Goal: Transaction & Acquisition: Book appointment/travel/reservation

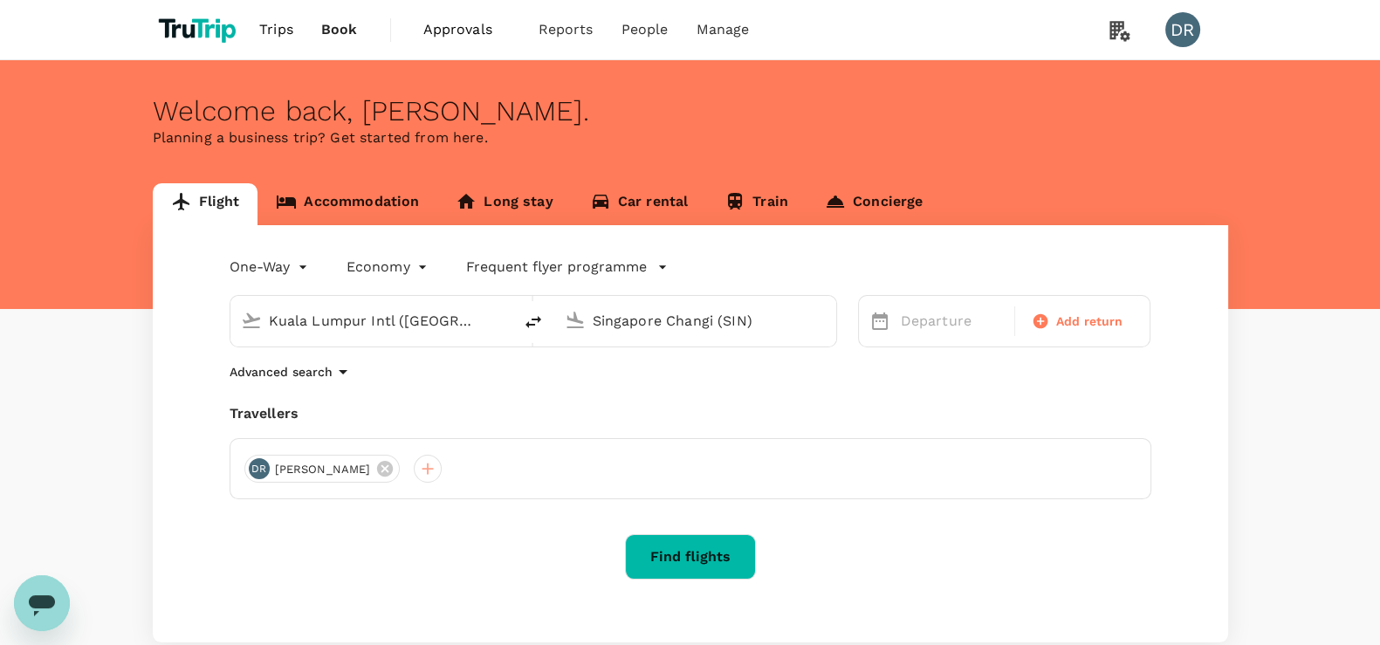
drag, startPoint x: 476, startPoint y: 325, endPoint x: 182, endPoint y: 306, distance: 293.9
click at [182, 306] on div "One-Way oneway Economy economy Frequent flyer programme Kuala Lumpur Intl (KUL)…" at bounding box center [690, 433] width 1075 height 417
drag, startPoint x: 438, startPoint y: 318, endPoint x: 248, endPoint y: 316, distance: 190.3
click at [248, 316] on div "Kuala Lumpur Intl (KUL)" at bounding box center [368, 318] width 268 height 38
click at [325, 399] on div "Tokyo Intl HND" at bounding box center [385, 388] width 374 height 27
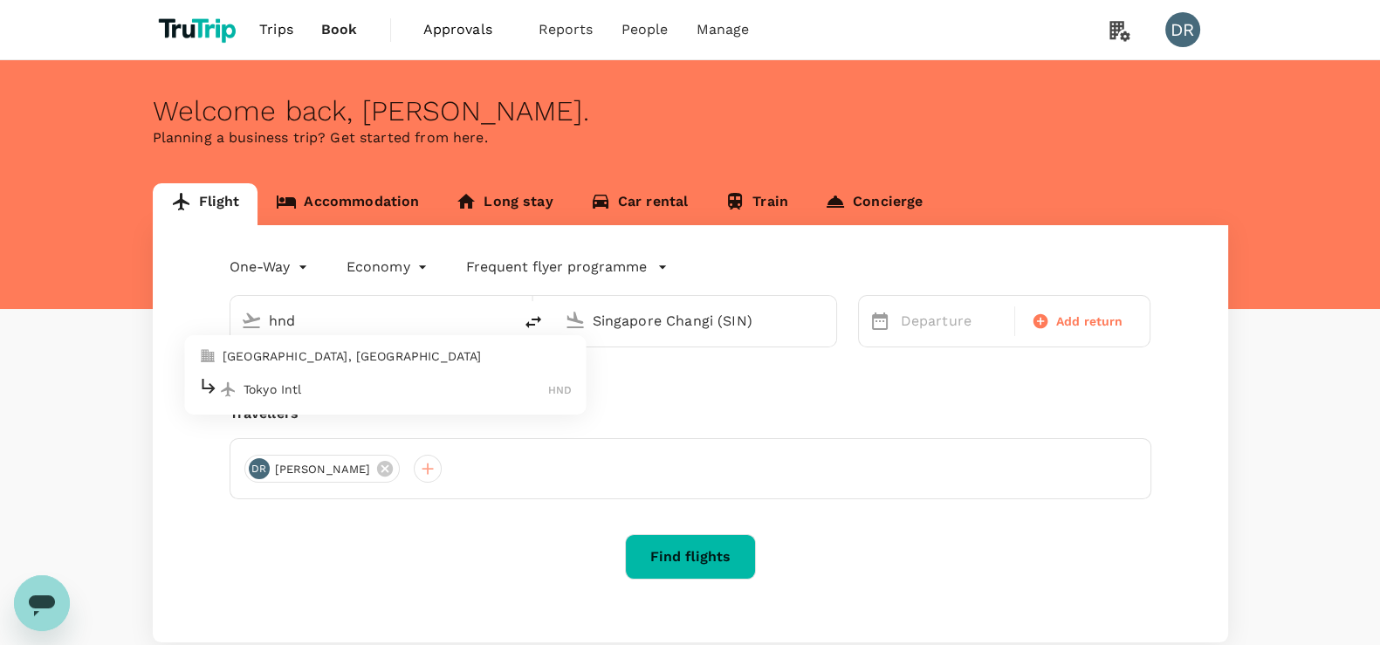
type input "Tokyo Intl (HND)"
drag, startPoint x: 769, startPoint y: 324, endPoint x: 574, endPoint y: 327, distance: 195.6
click at [574, 327] on div "Singapore Changi (SIN)" at bounding box center [692, 318] width 268 height 38
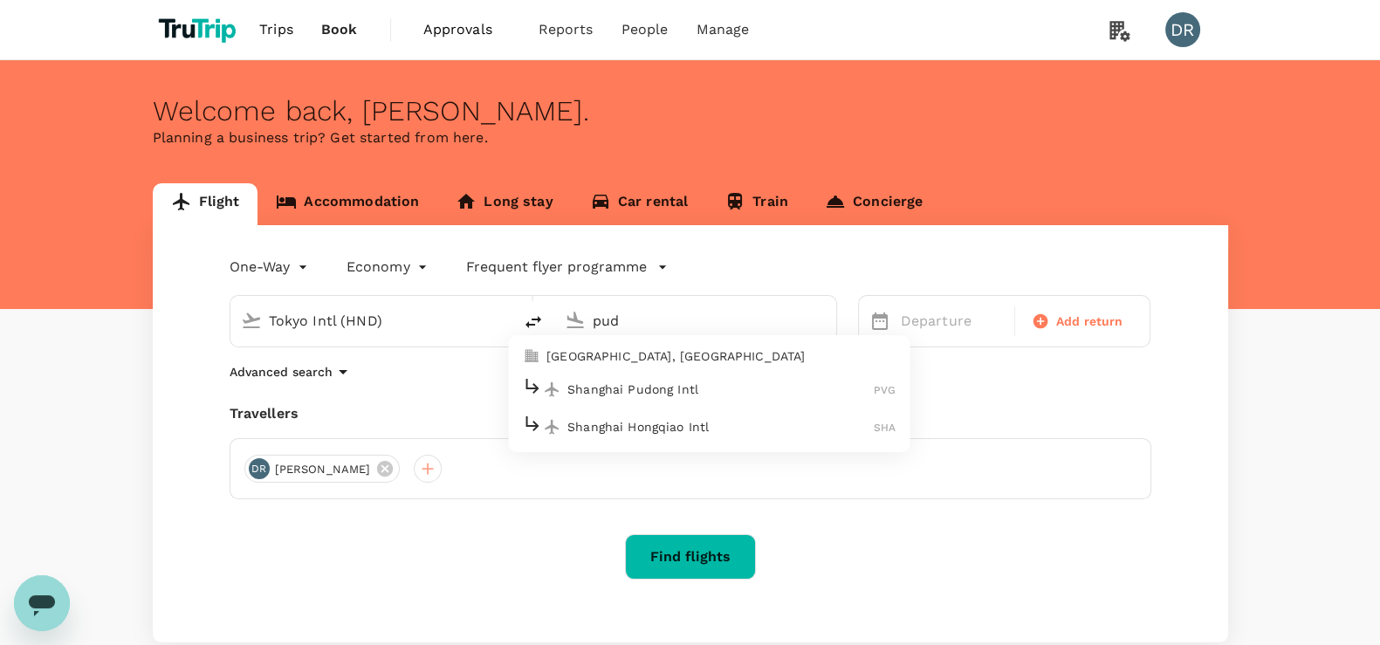
click at [669, 382] on p "Shanghai Pudong Intl" at bounding box center [720, 389] width 306 height 17
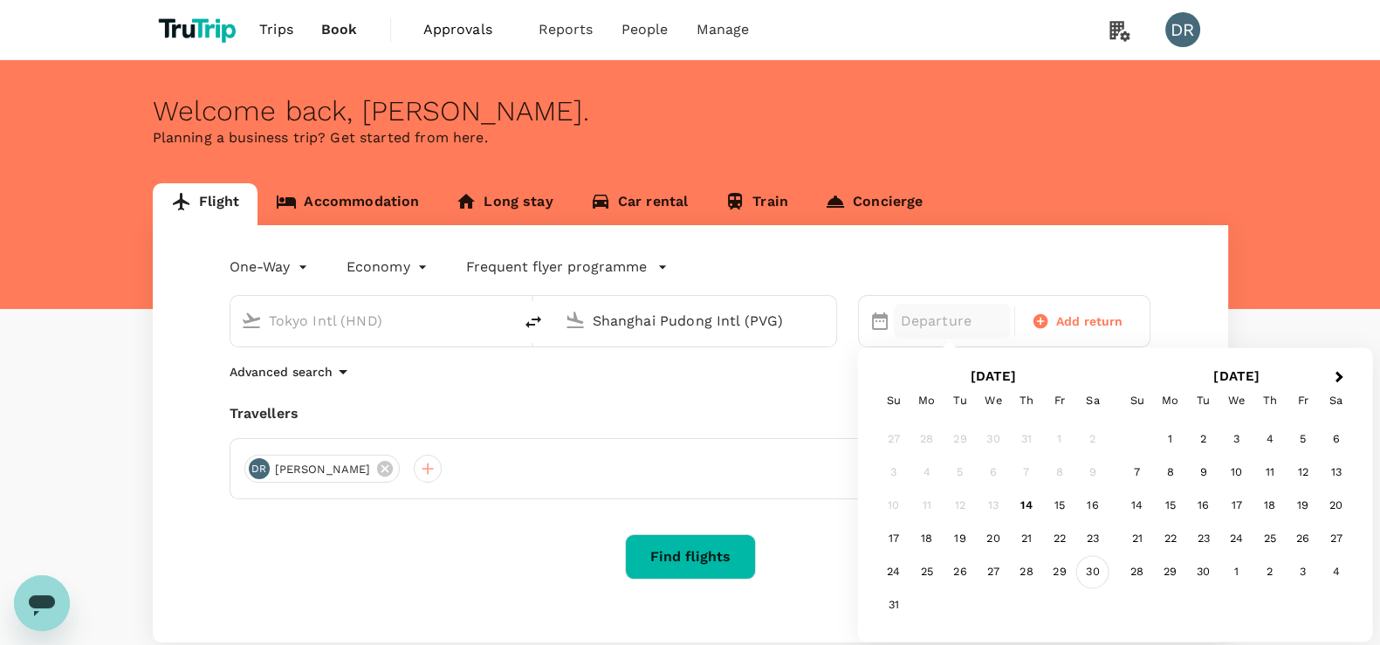
type input "Shanghai Pudong Intl (PVG)"
click at [1094, 573] on div "30" at bounding box center [1092, 572] width 33 height 33
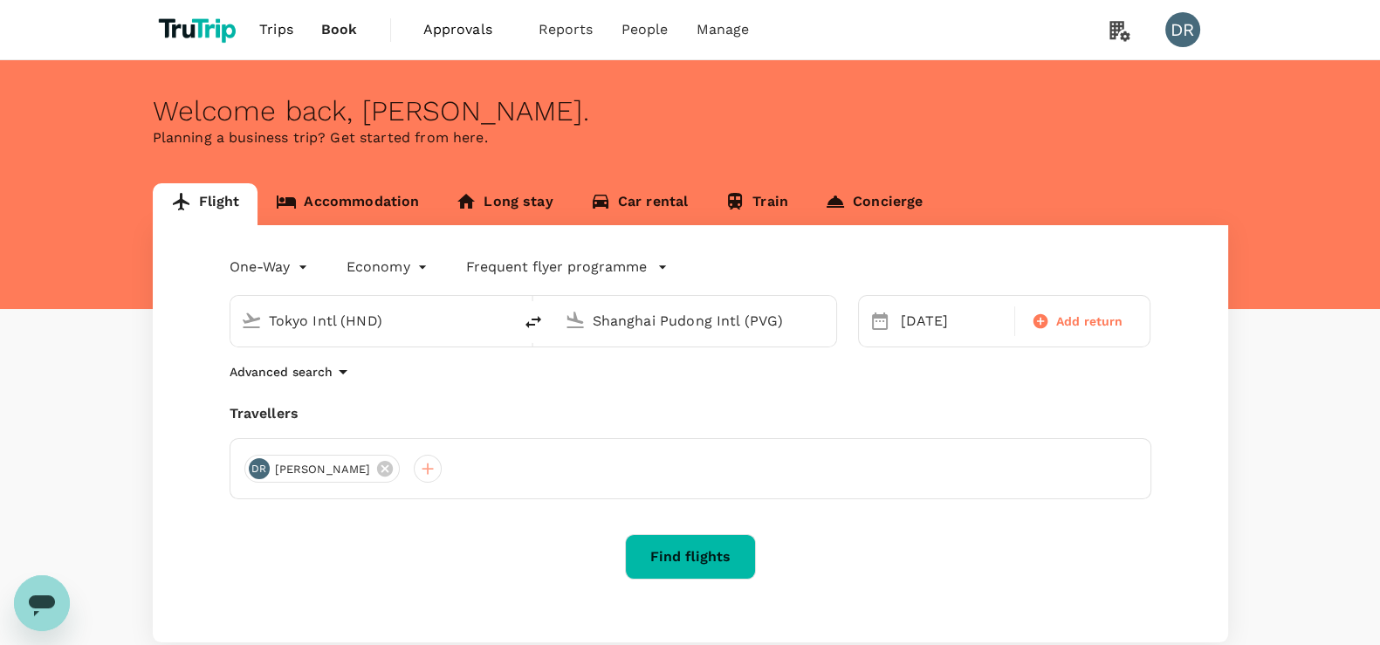
click at [417, 264] on body "Trips Book Approvals 0 Reports People Manage DR Welcome back , Darren . Plannin…" at bounding box center [690, 376] width 1380 height 752
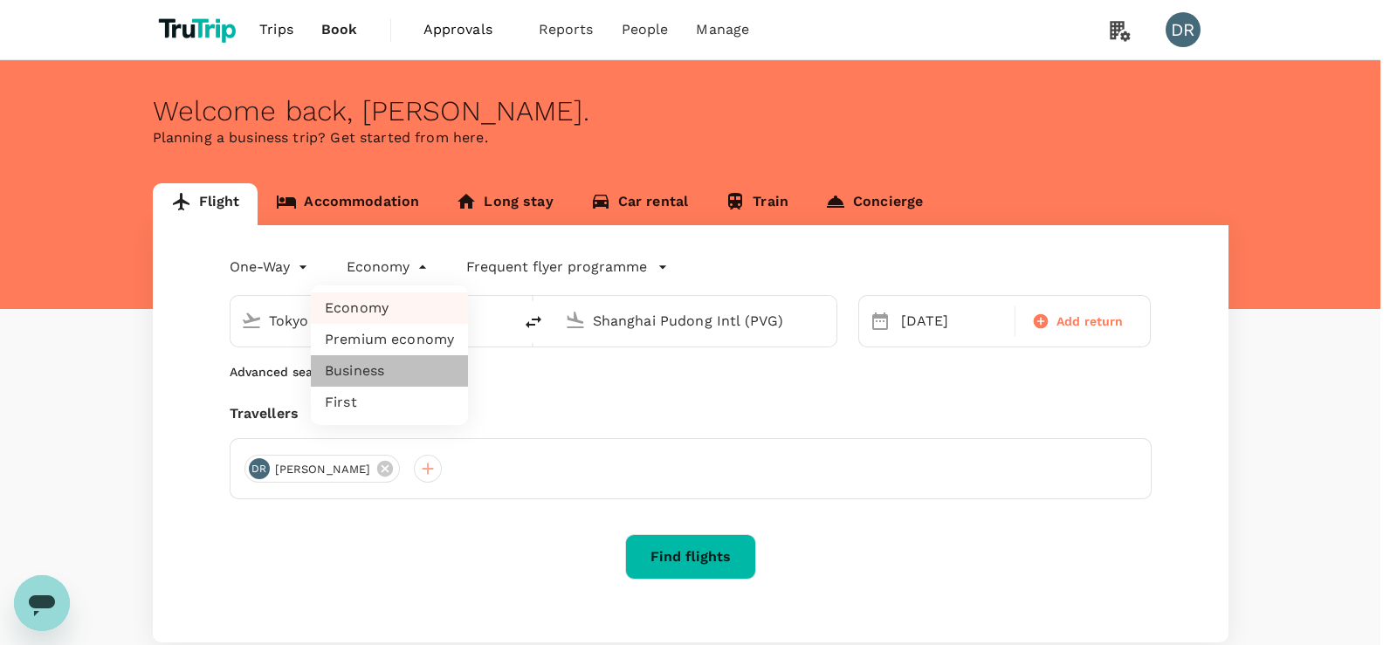
click at [340, 364] on li "Business" at bounding box center [389, 370] width 157 height 31
type input "business"
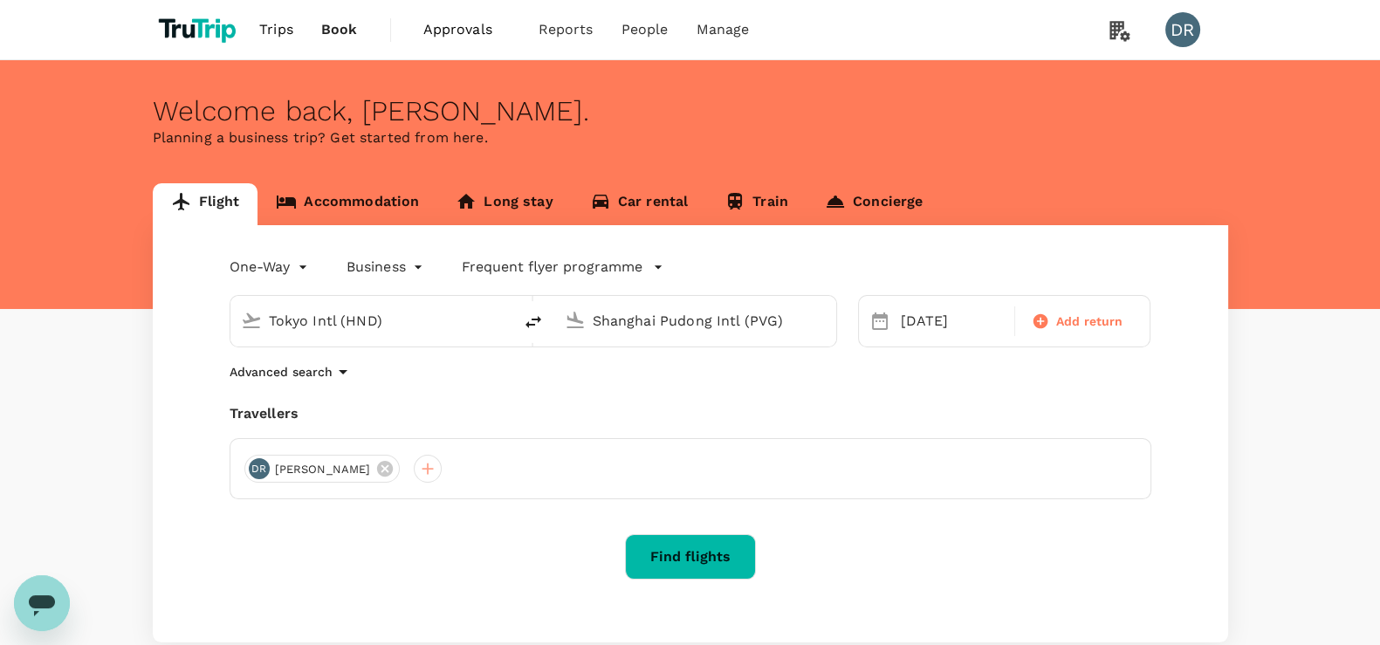
click at [684, 560] on button "Find flights" at bounding box center [690, 556] width 131 height 45
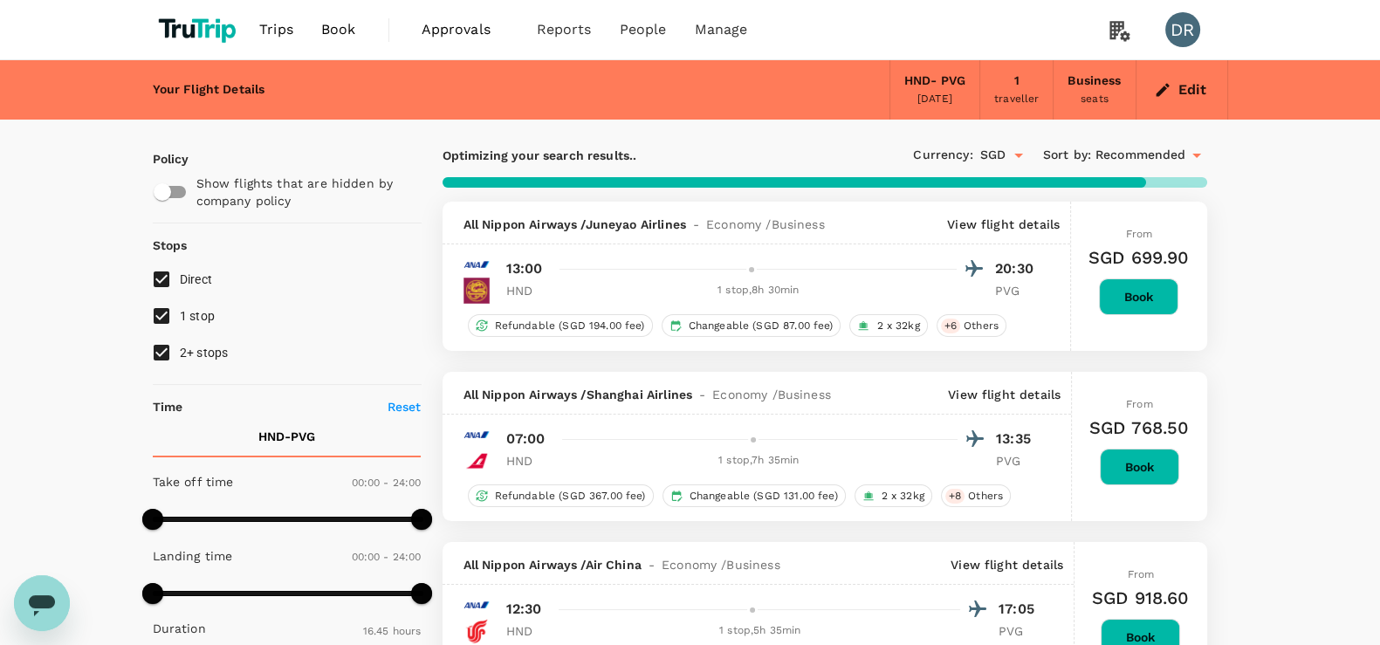
type input "1840"
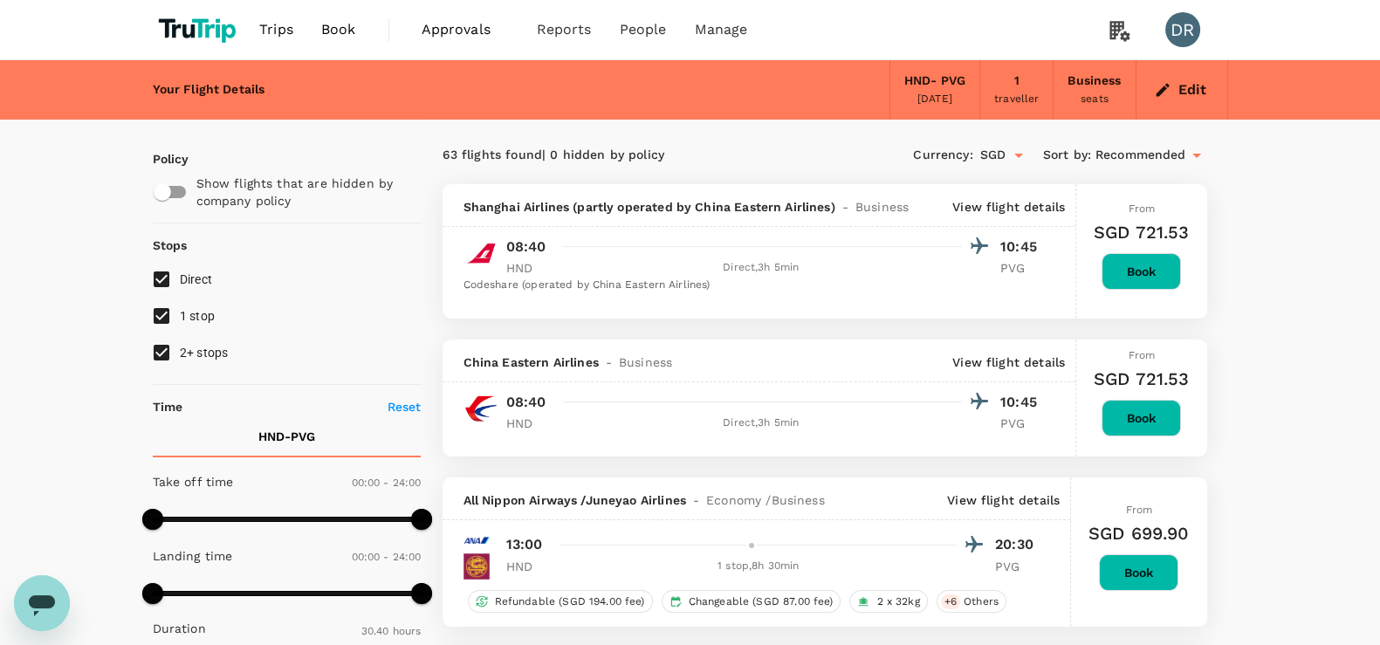
click at [157, 320] on input "1 stop" at bounding box center [161, 316] width 37 height 37
checkbox input "false"
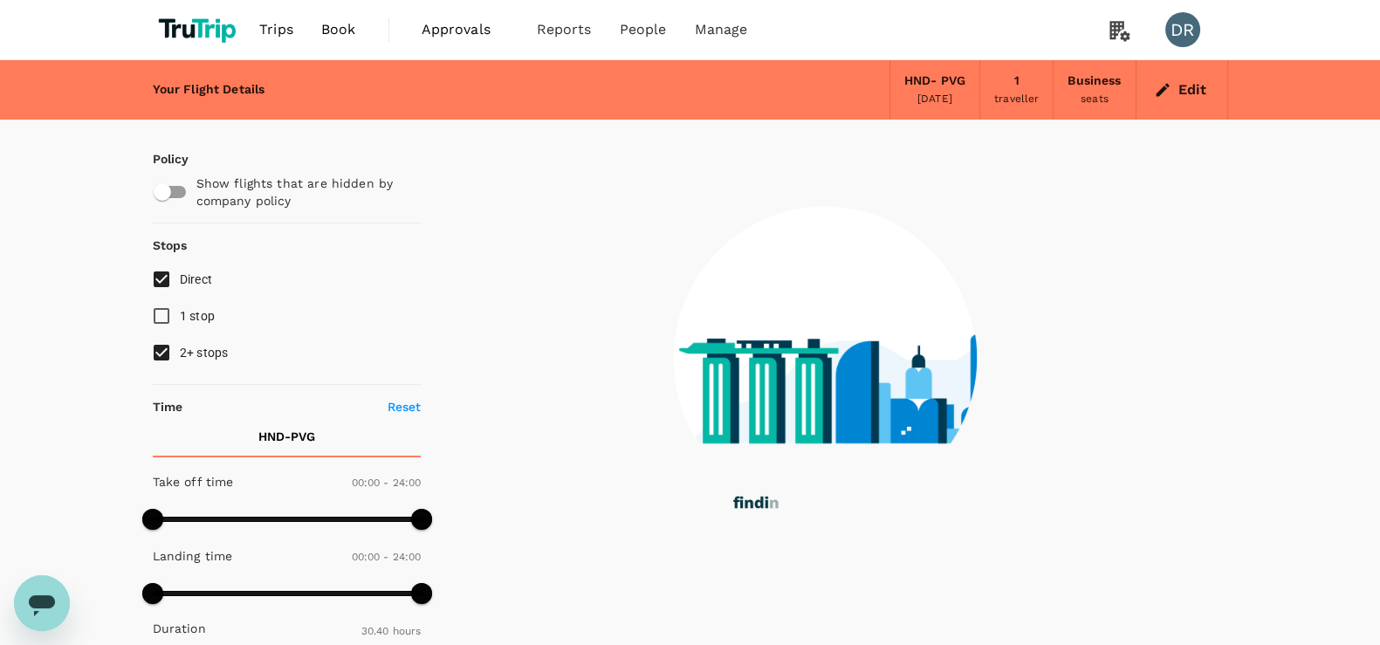
click at [161, 355] on input "2+ stops" at bounding box center [161, 352] width 37 height 37
checkbox input "false"
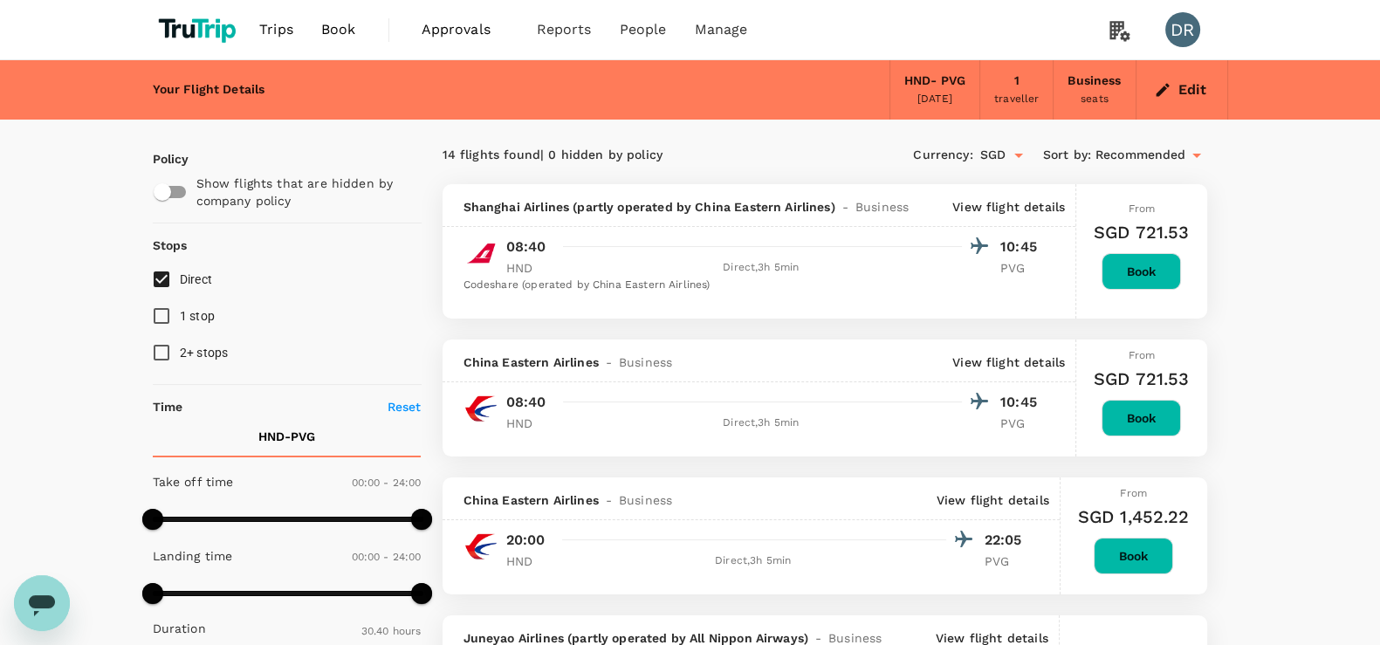
click at [1192, 155] on icon at bounding box center [1196, 155] width 21 height 21
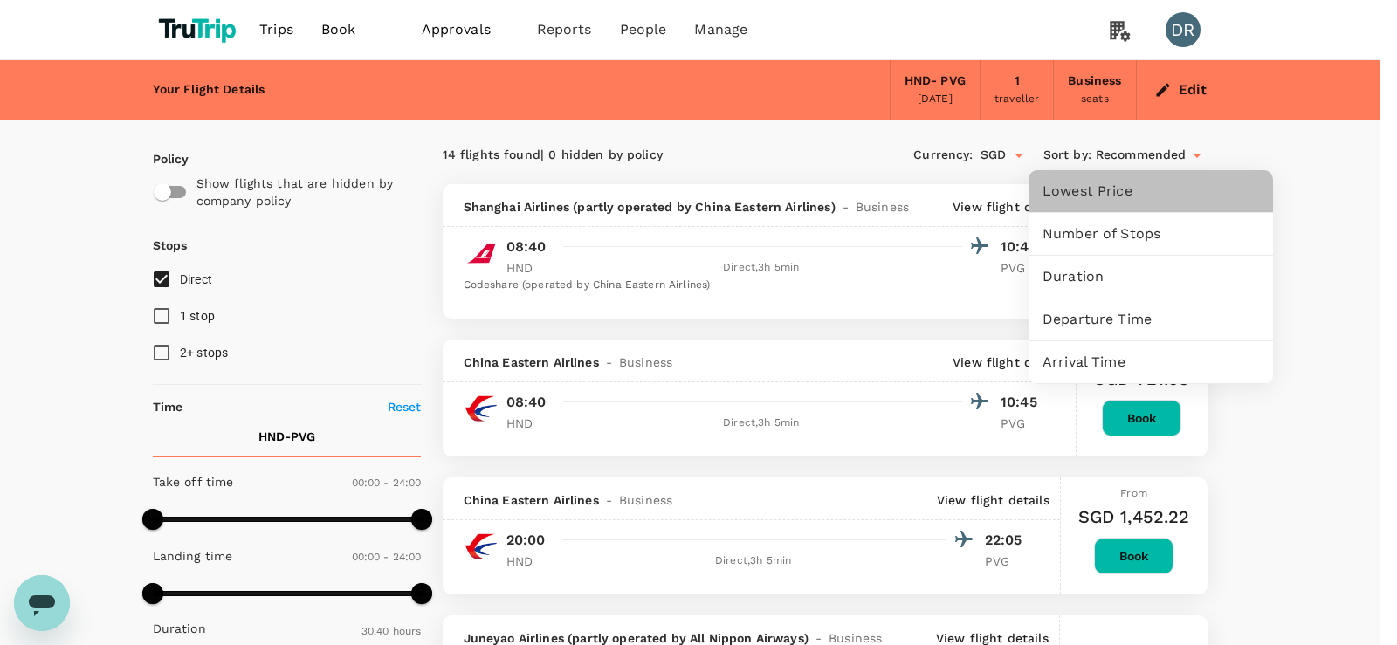
click at [1112, 189] on span "Lowest Price" at bounding box center [1150, 191] width 216 height 21
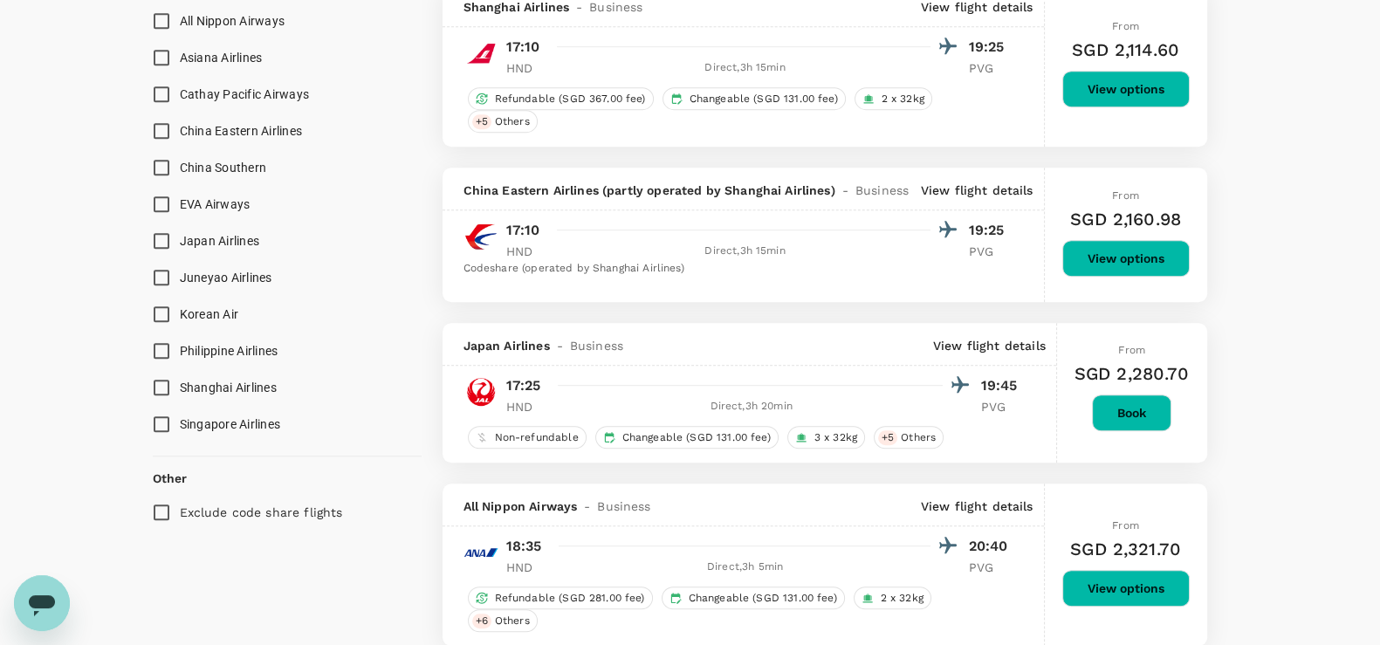
scroll to position [1183, 0]
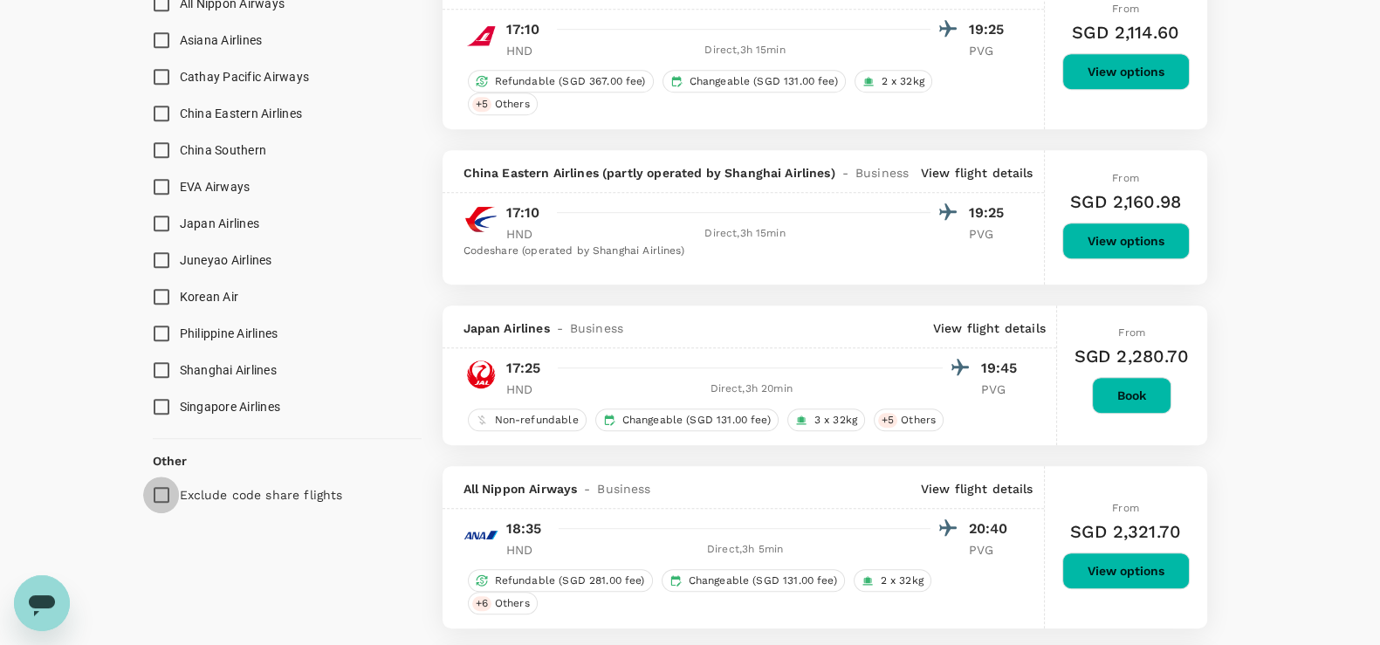
click at [166, 493] on input "Exclude code share flights" at bounding box center [161, 495] width 37 height 37
checkbox input "true"
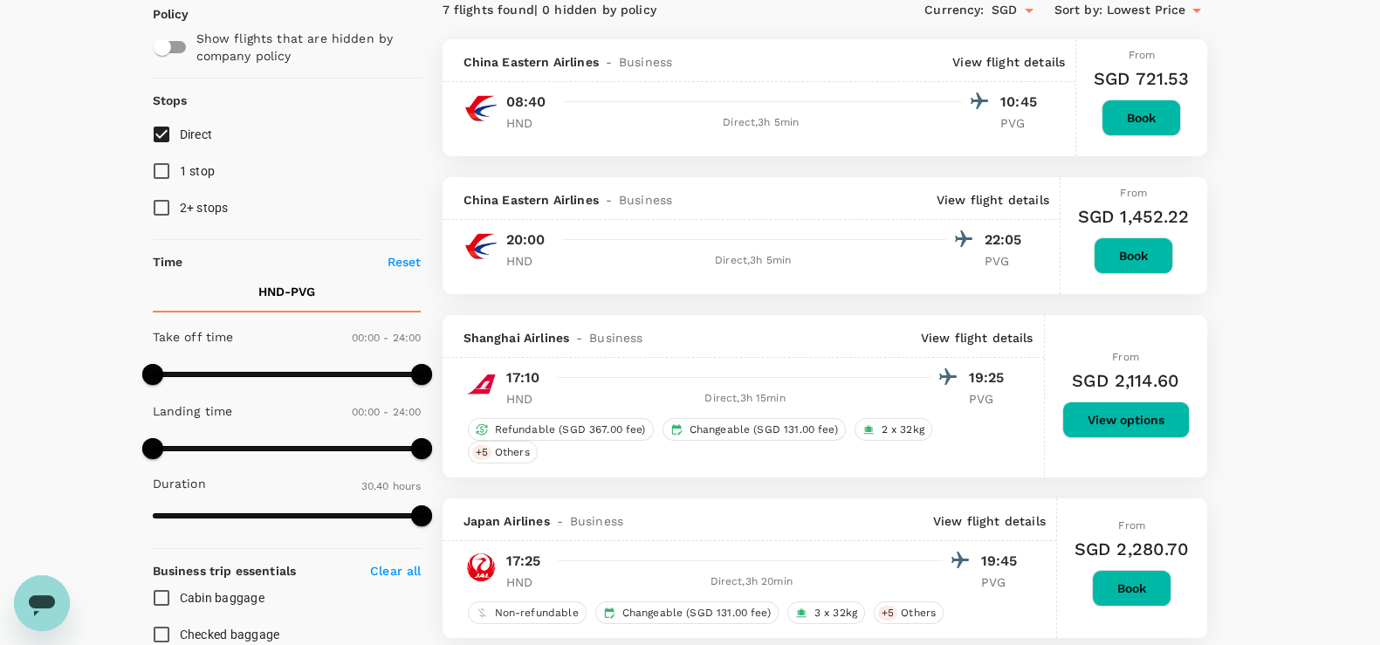
scroll to position [149, 0]
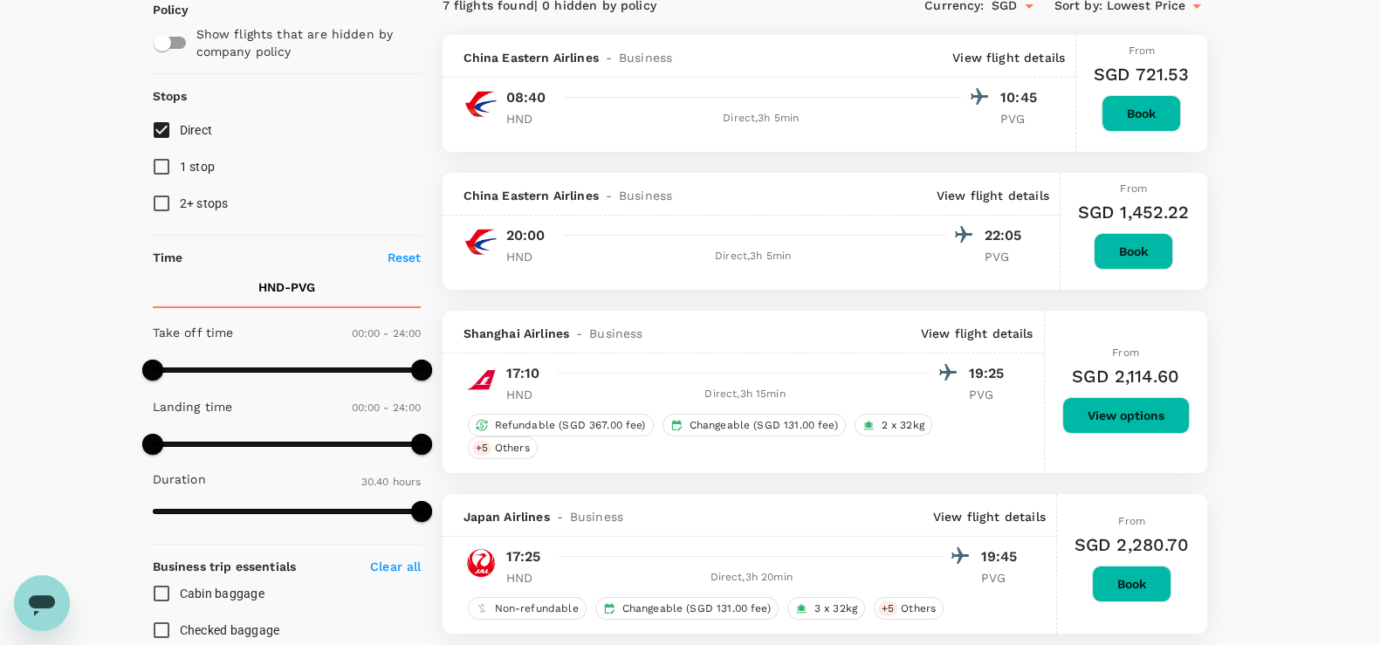
click at [1126, 421] on button "View options" at bounding box center [1125, 415] width 127 height 37
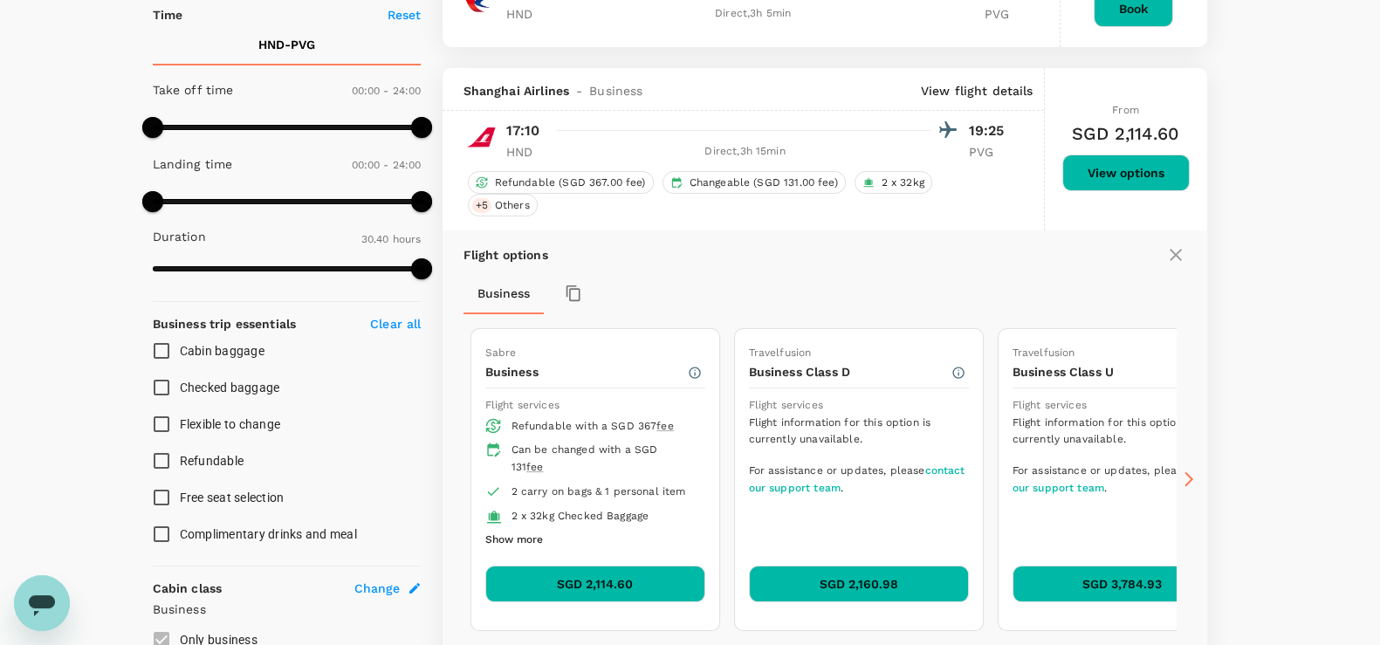
scroll to position [459, 0]
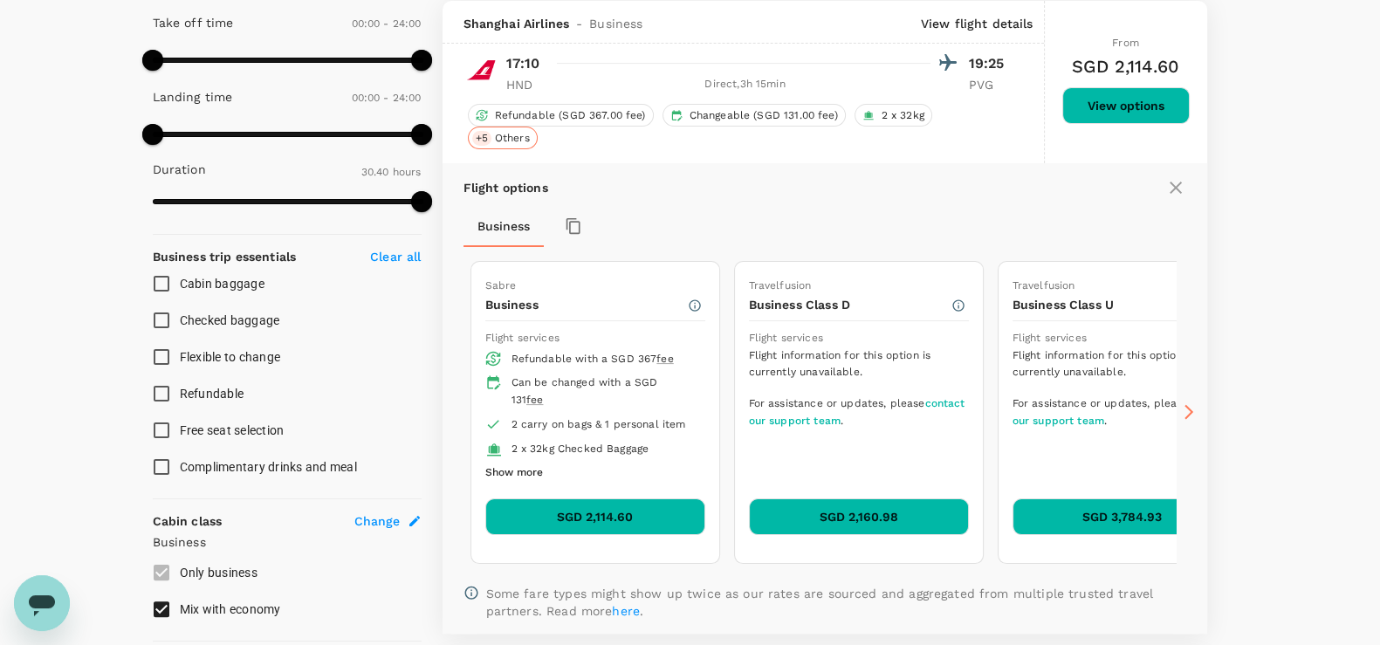
click at [498, 135] on span "Others" at bounding box center [512, 138] width 49 height 15
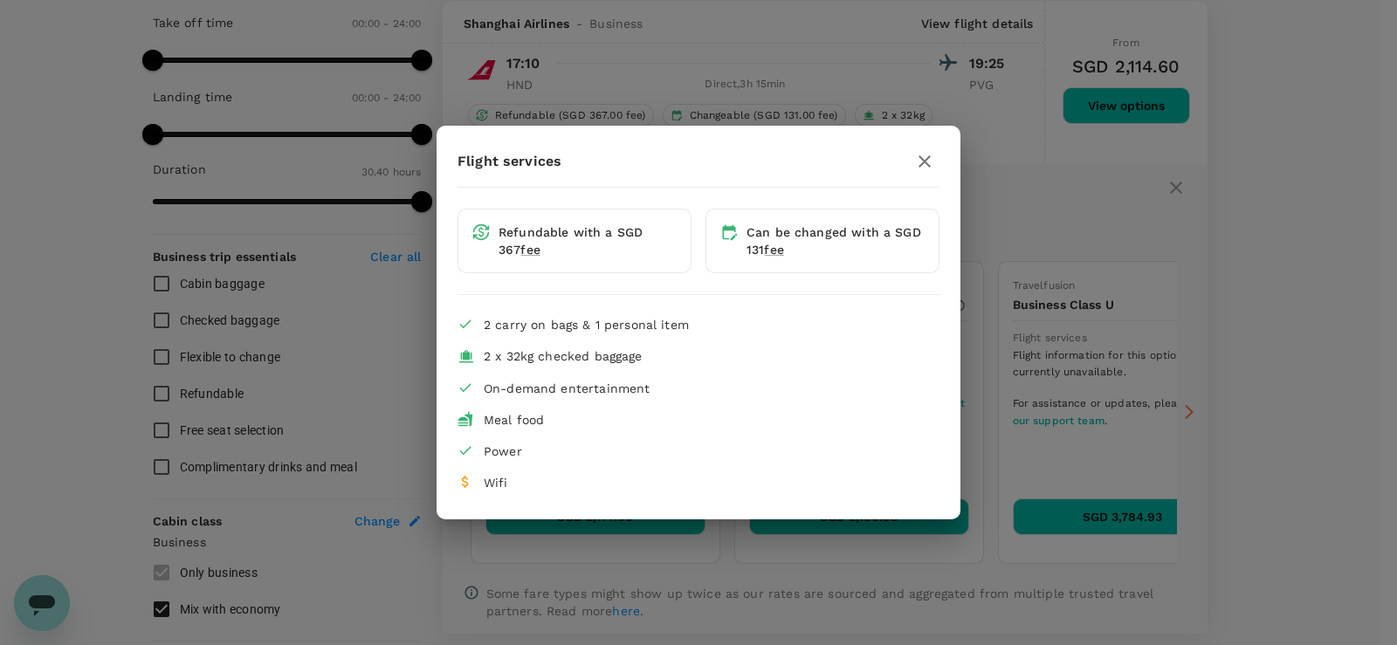
click at [920, 160] on icon "button" at bounding box center [924, 161] width 21 height 21
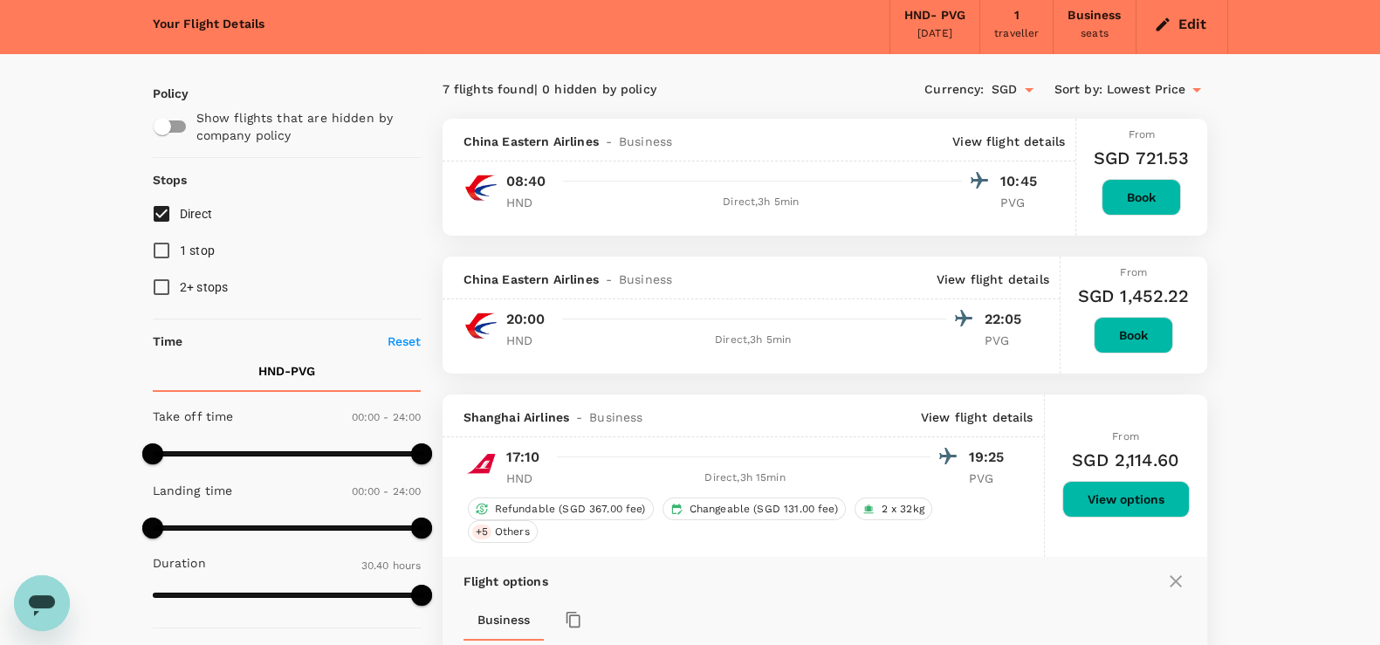
scroll to position [0, 0]
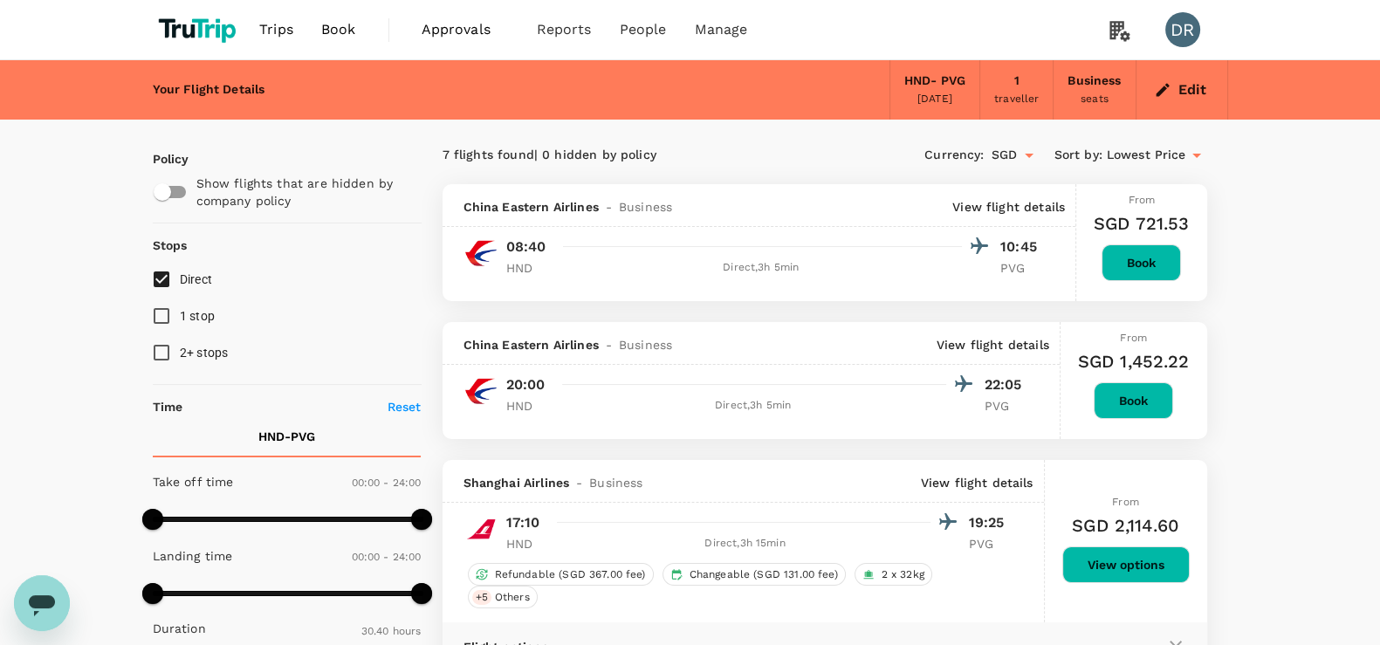
click at [965, 203] on p "View flight details" at bounding box center [1008, 206] width 113 height 17
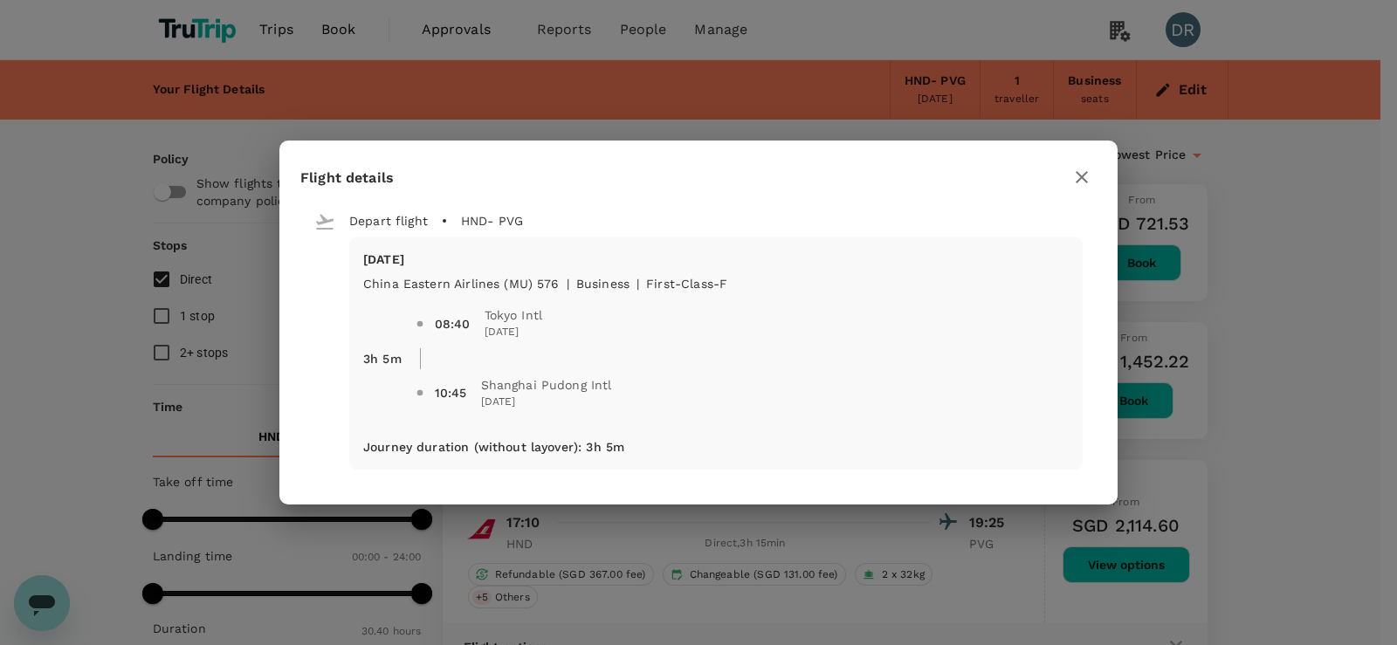
click at [1081, 174] on icon "button" at bounding box center [1081, 177] width 21 height 21
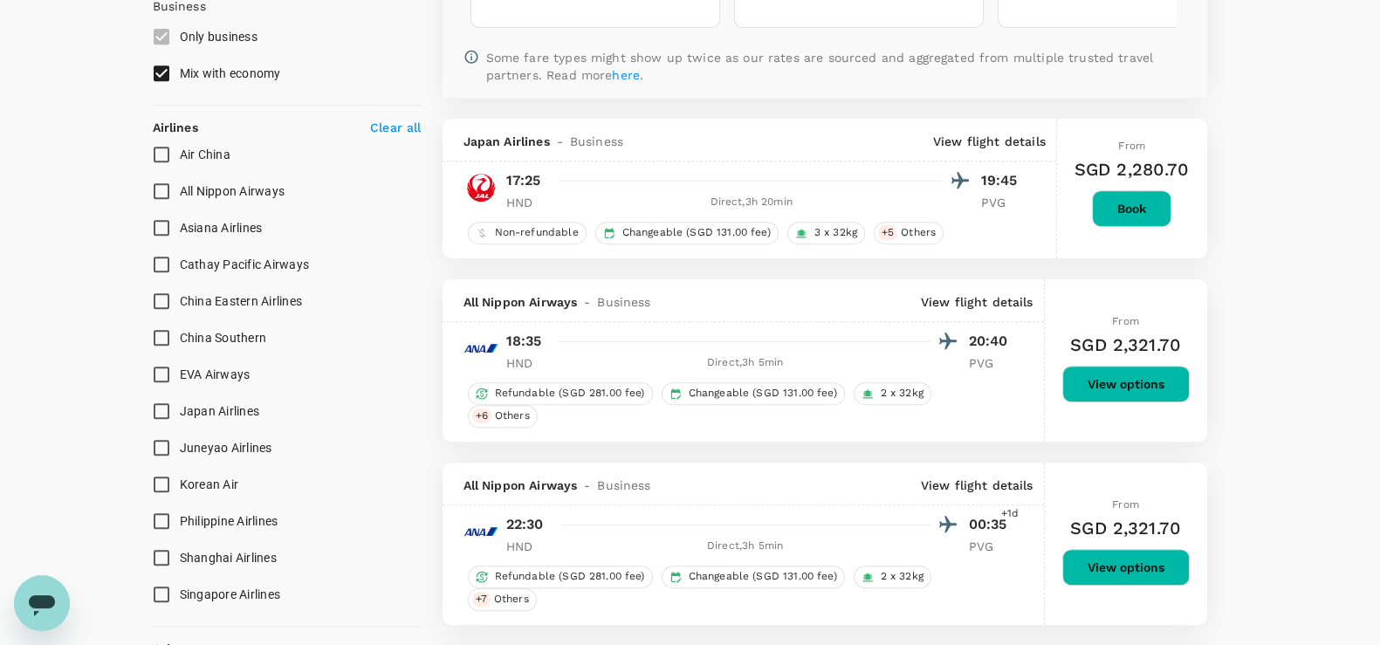
scroll to position [986, 0]
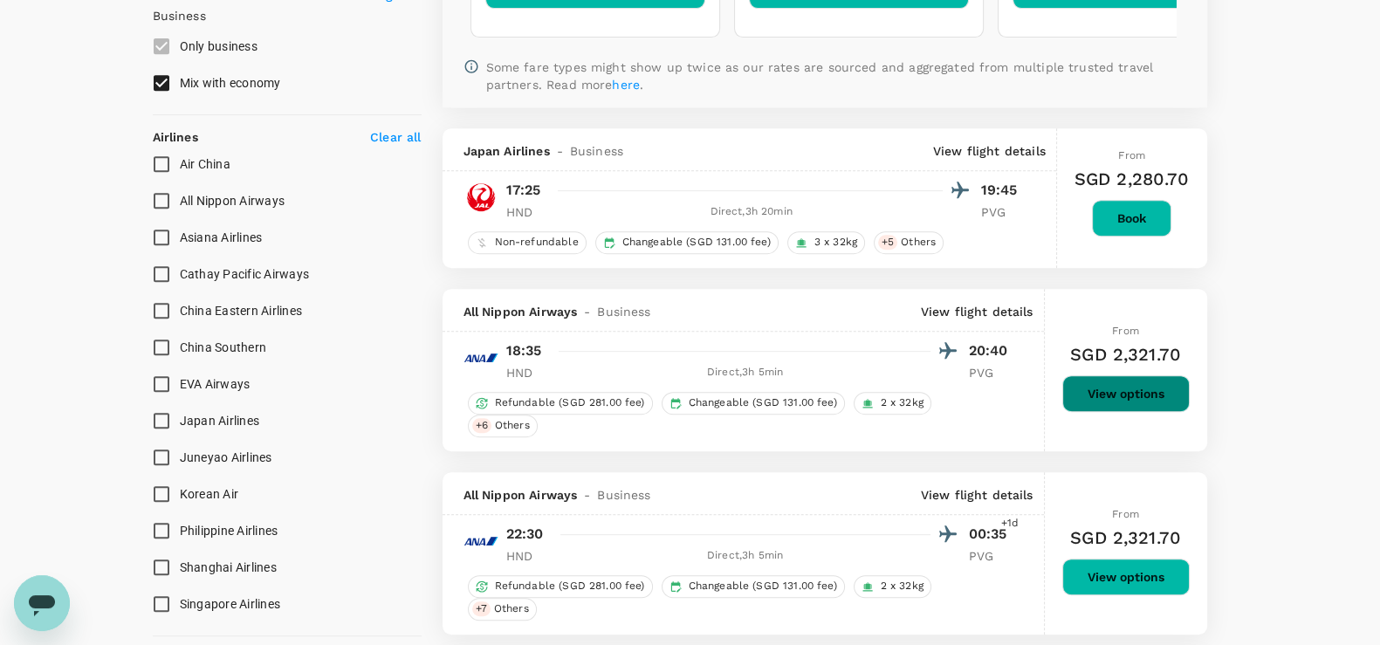
click at [1144, 398] on button "View options" at bounding box center [1125, 393] width 127 height 37
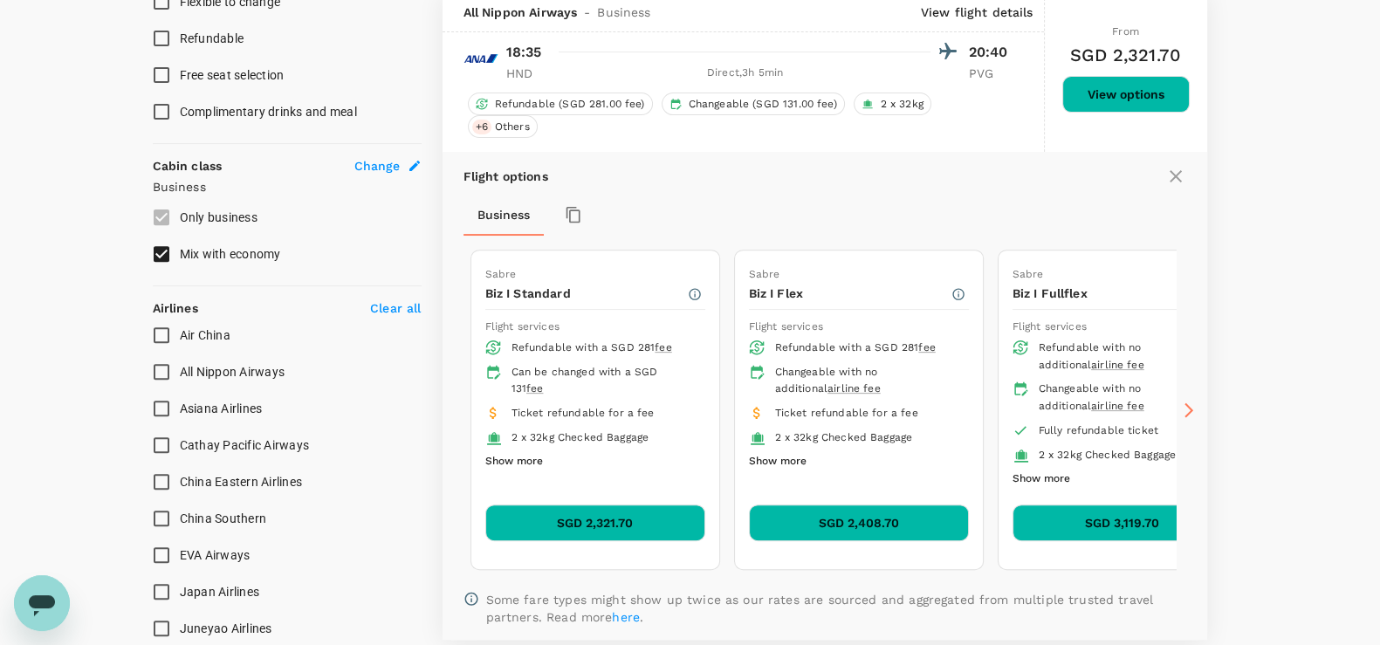
scroll to position [802, 0]
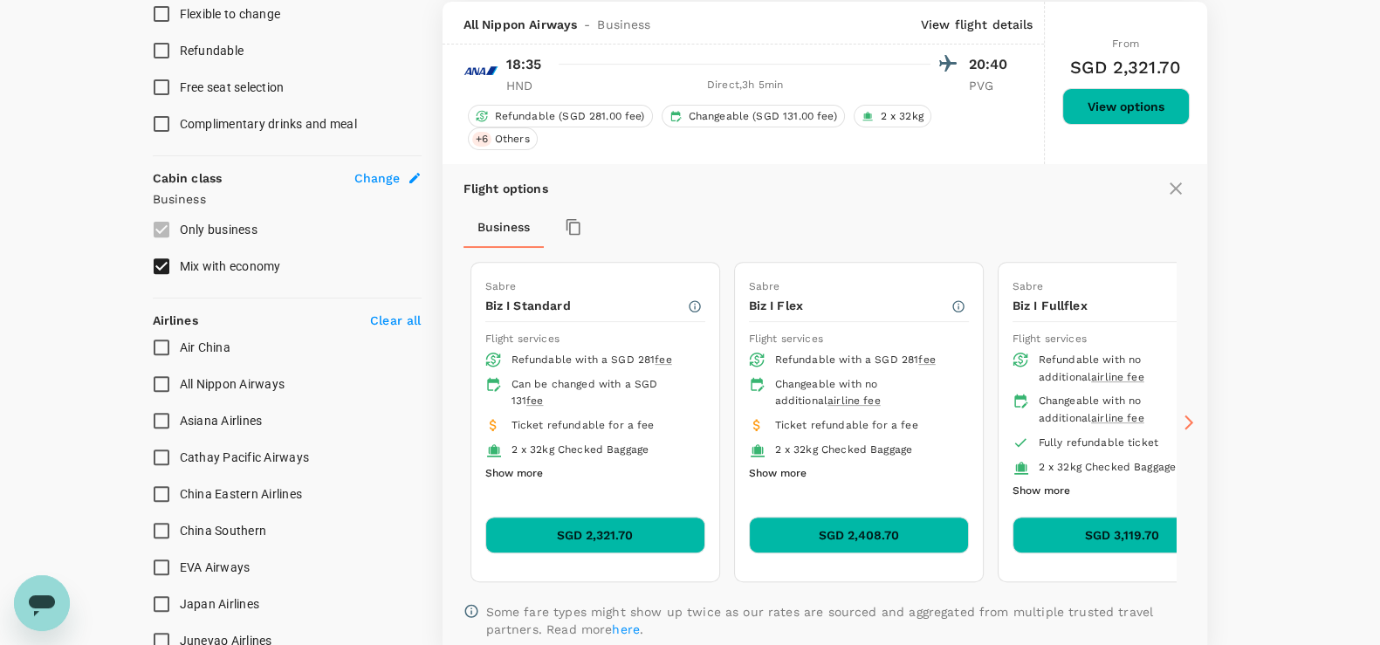
click at [1192, 414] on icon at bounding box center [1188, 422] width 17 height 17
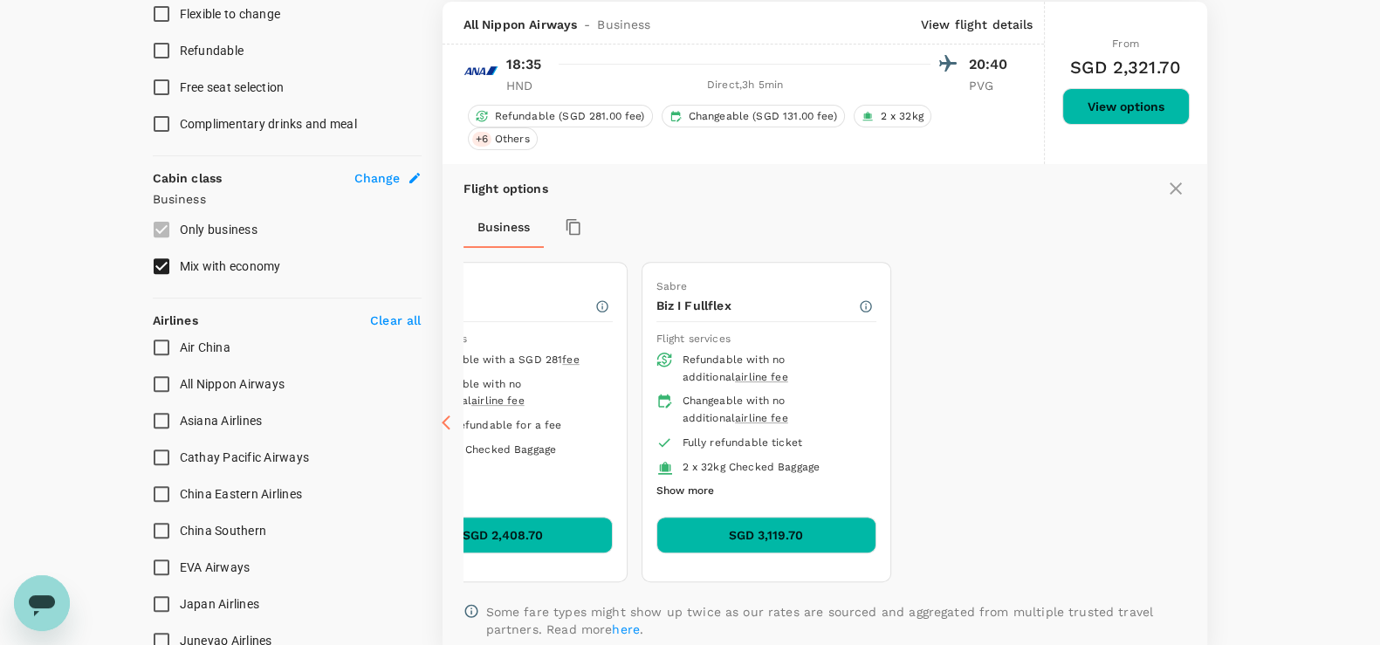
click at [697, 484] on button "Show more" at bounding box center [685, 491] width 58 height 23
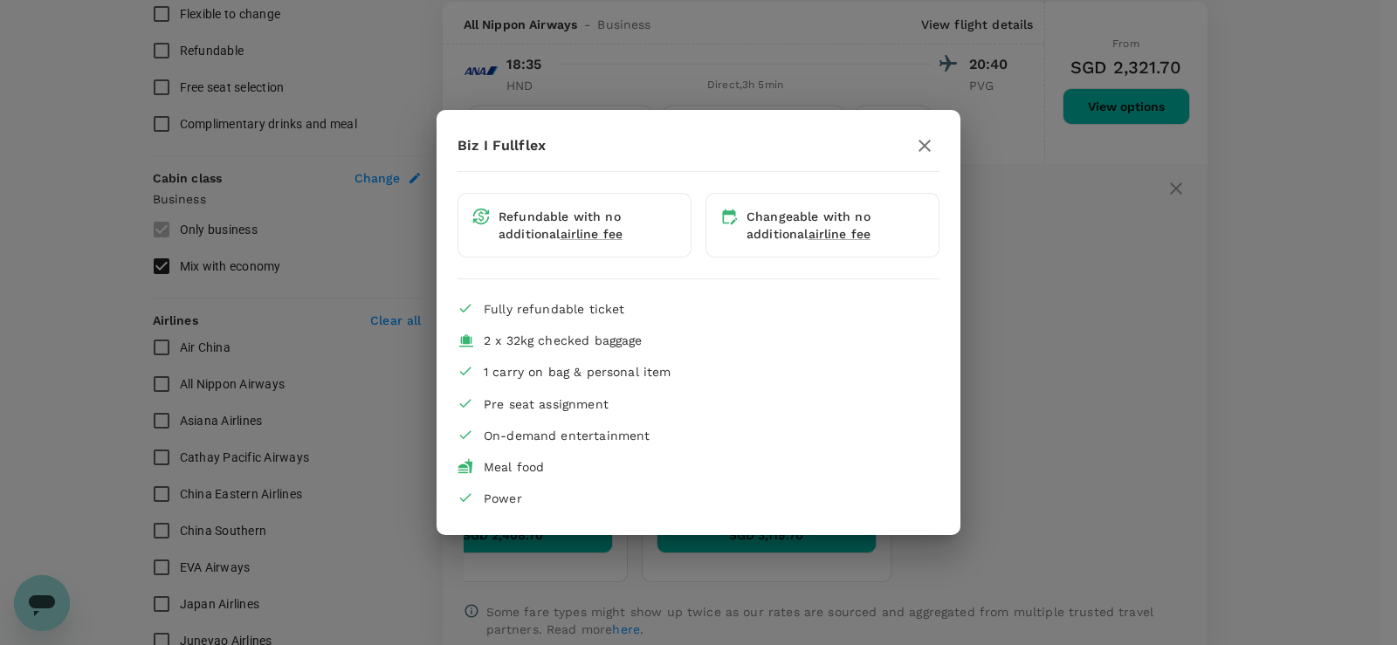
click at [1070, 421] on div "Biz I Fullflex Refundable with no additional airline fee Changeable with no add…" at bounding box center [698, 322] width 1397 height 645
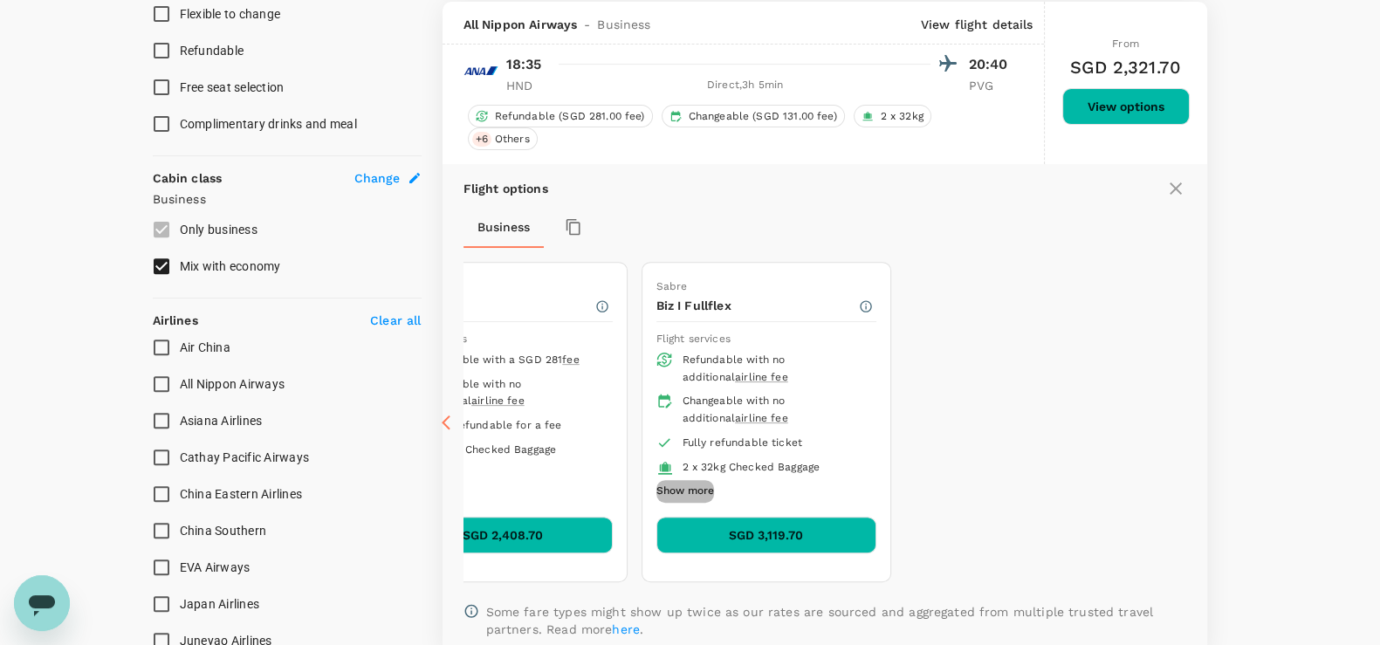
click at [688, 487] on button "Show more" at bounding box center [685, 491] width 58 height 23
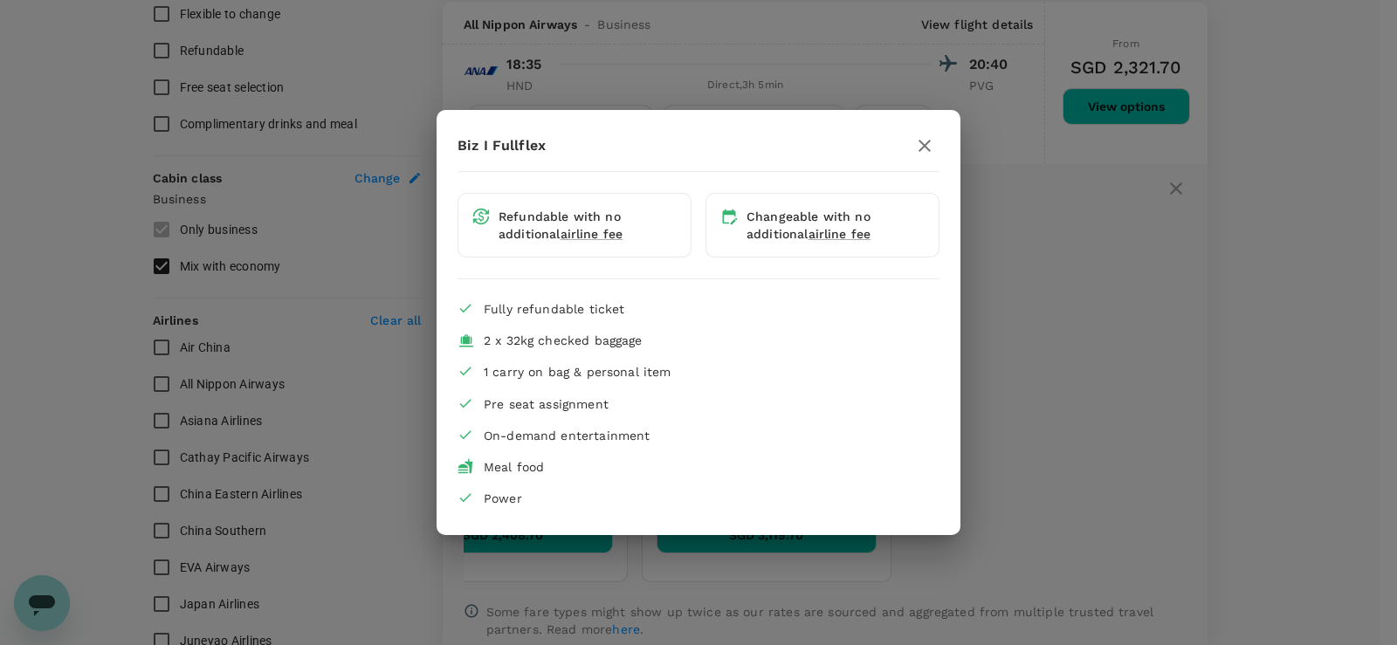
click at [1204, 303] on div "Biz I Fullflex Refundable with no additional airline fee Changeable with no add…" at bounding box center [698, 322] width 1397 height 645
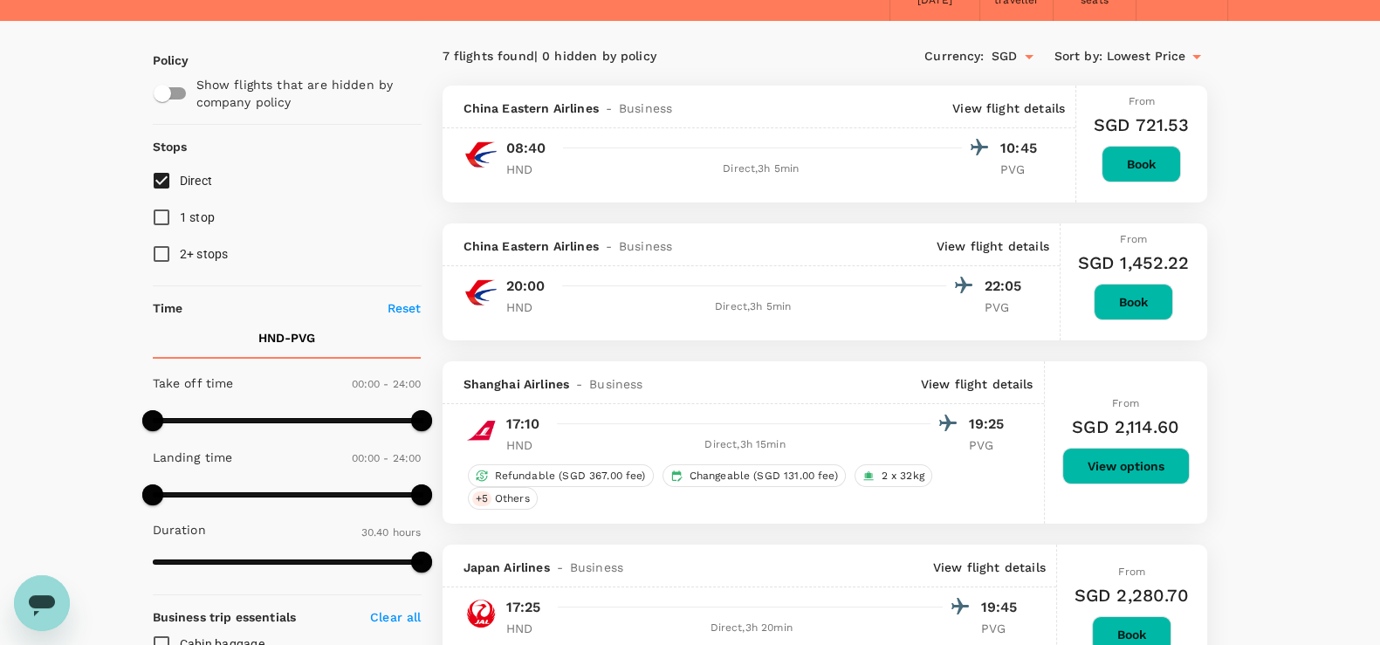
scroll to position [0, 0]
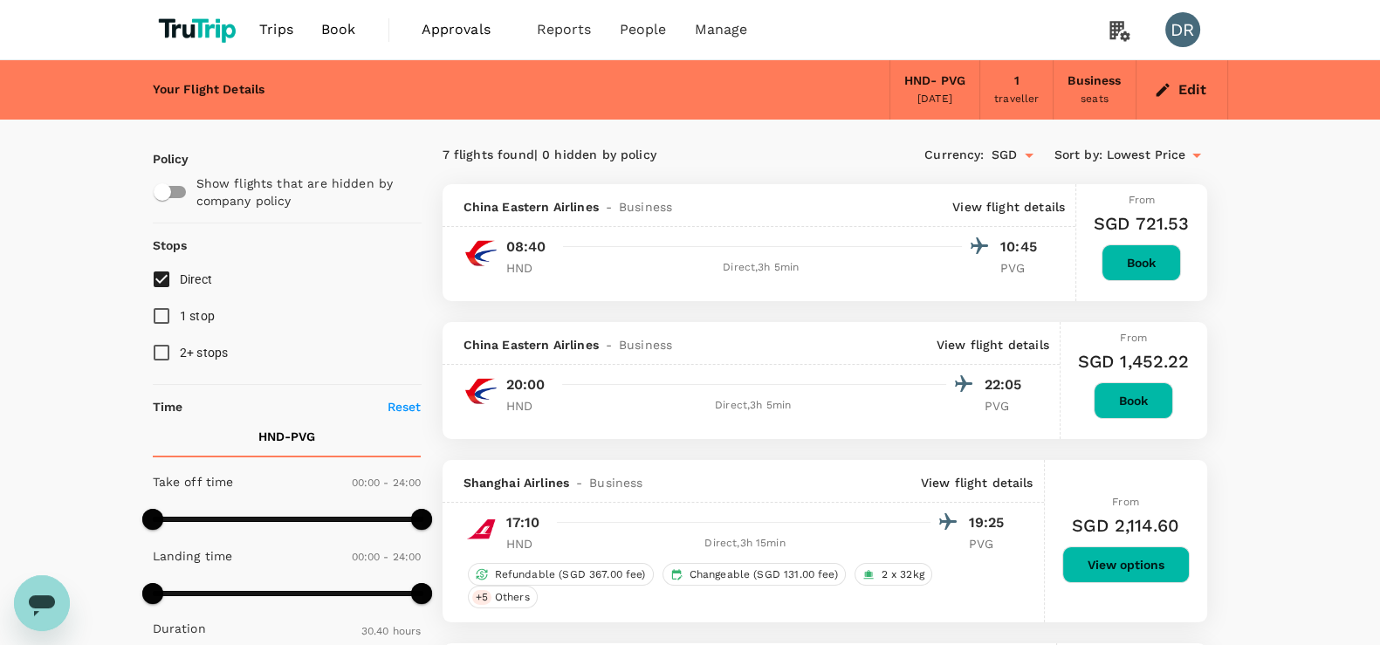
click at [1139, 276] on button "Book" at bounding box center [1141, 262] width 79 height 37
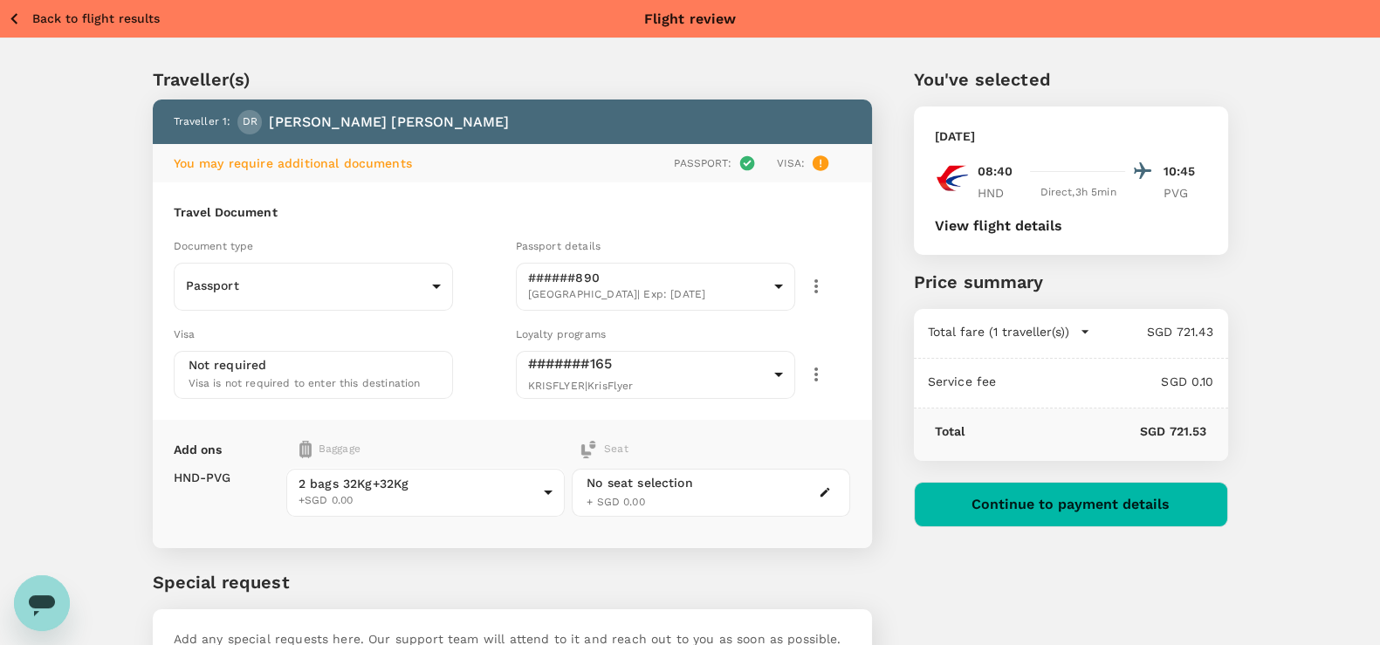
click at [830, 491] on icon "button" at bounding box center [825, 492] width 12 height 12
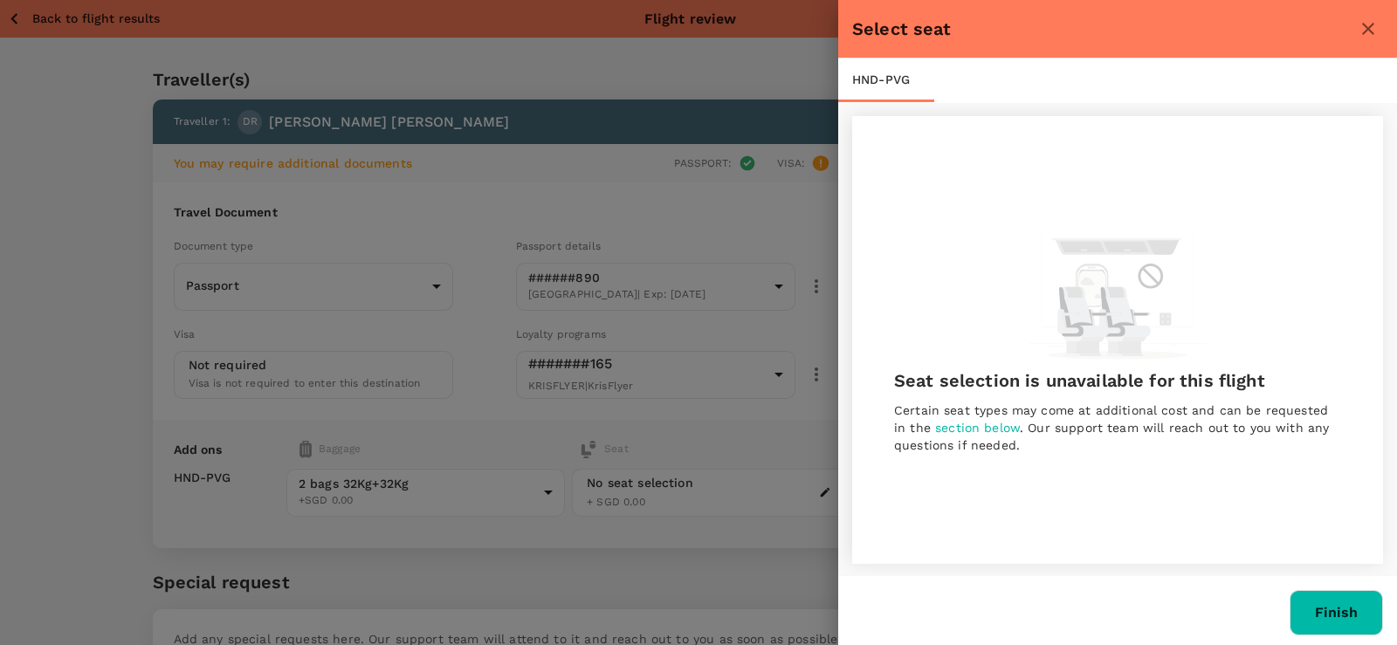
click at [1377, 23] on icon "close" at bounding box center [1367, 28] width 21 height 21
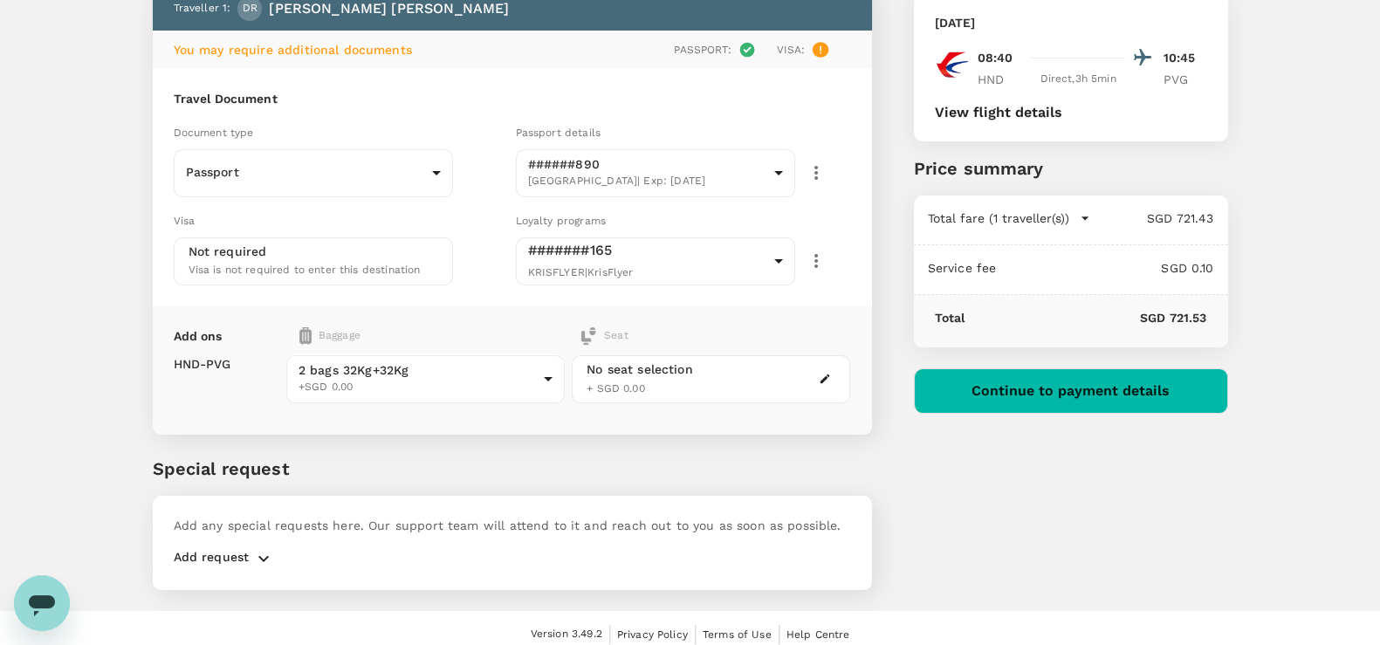
scroll to position [125, 0]
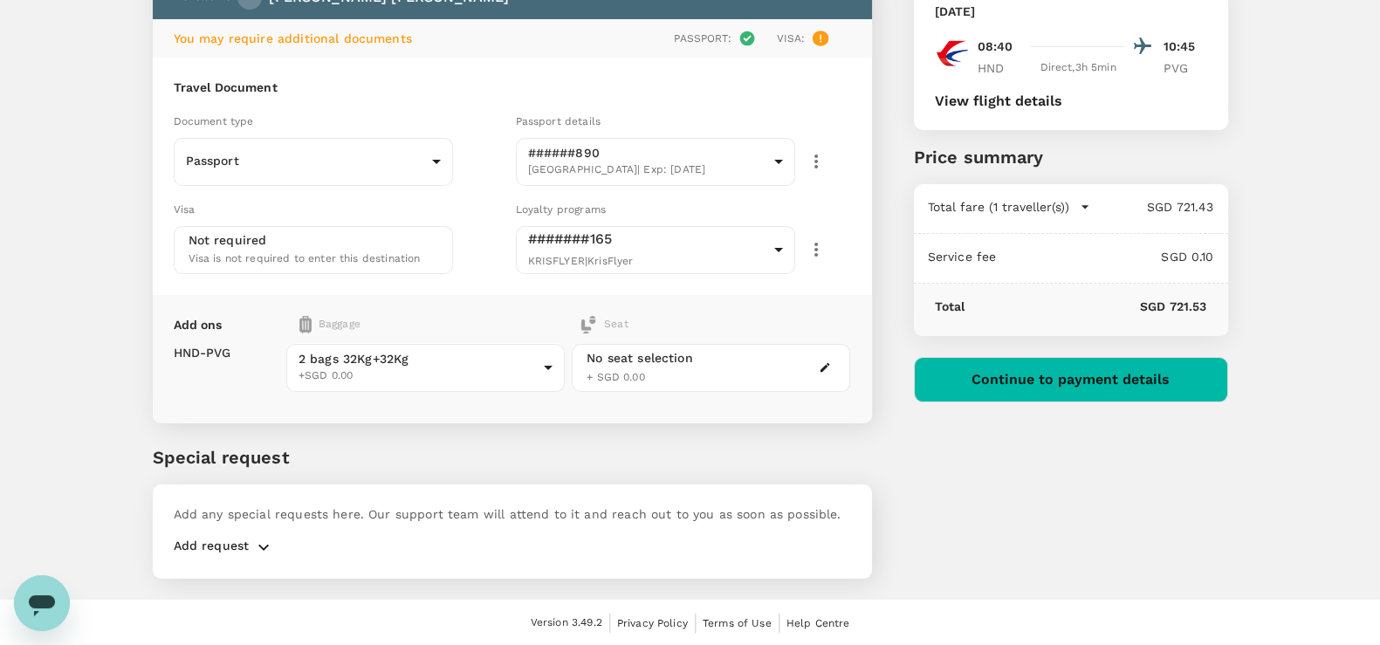
click at [269, 544] on icon "button" at bounding box center [263, 547] width 21 height 21
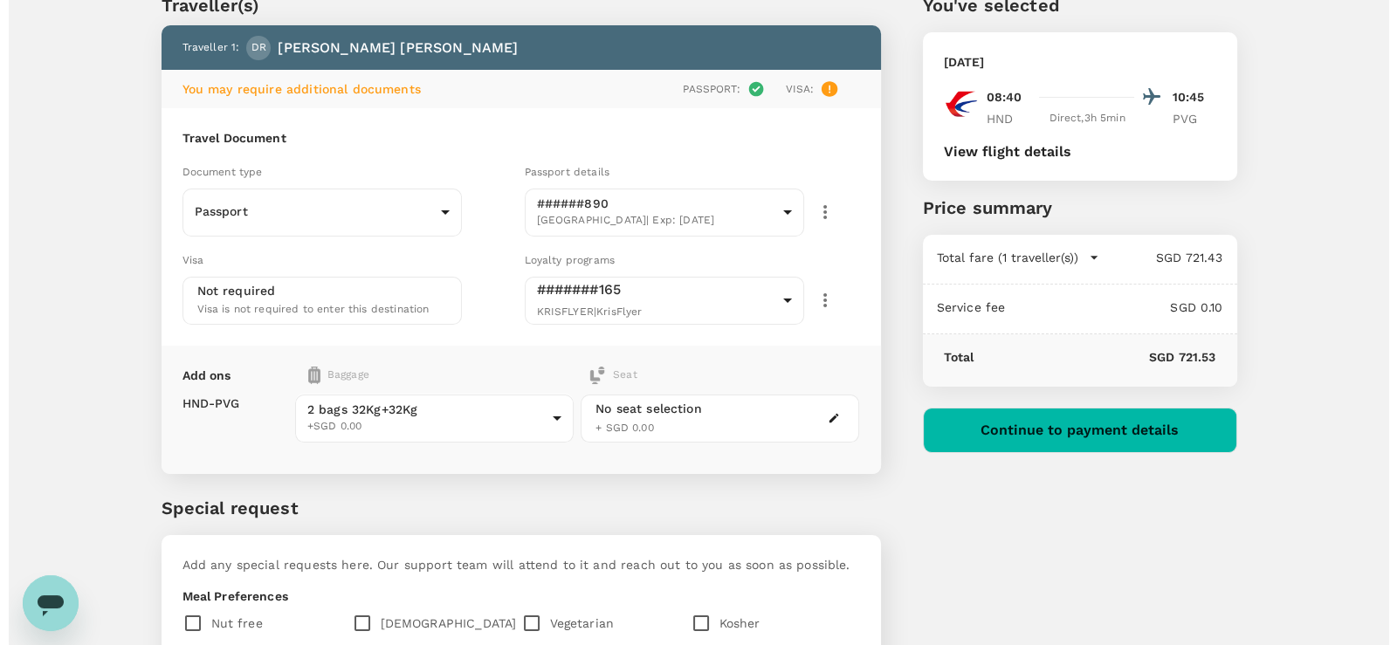
scroll to position [0, 0]
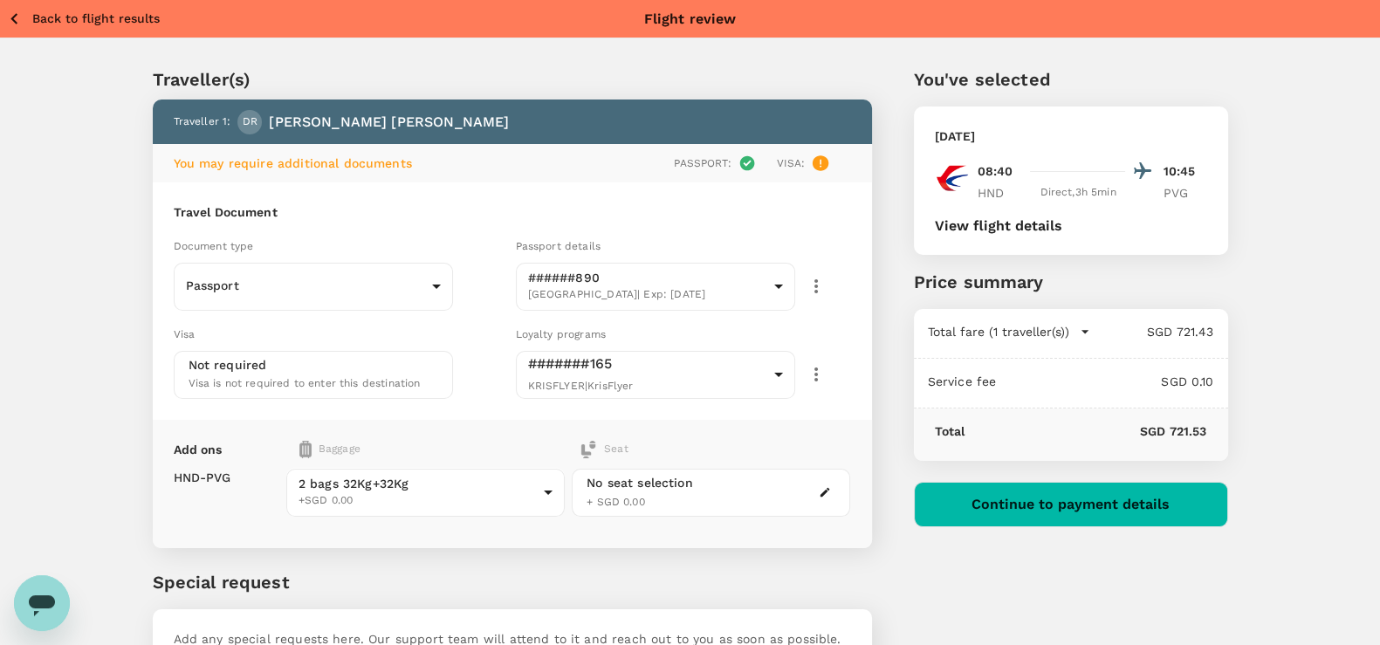
click at [1032, 512] on button "Continue to payment details" at bounding box center [1071, 504] width 314 height 45
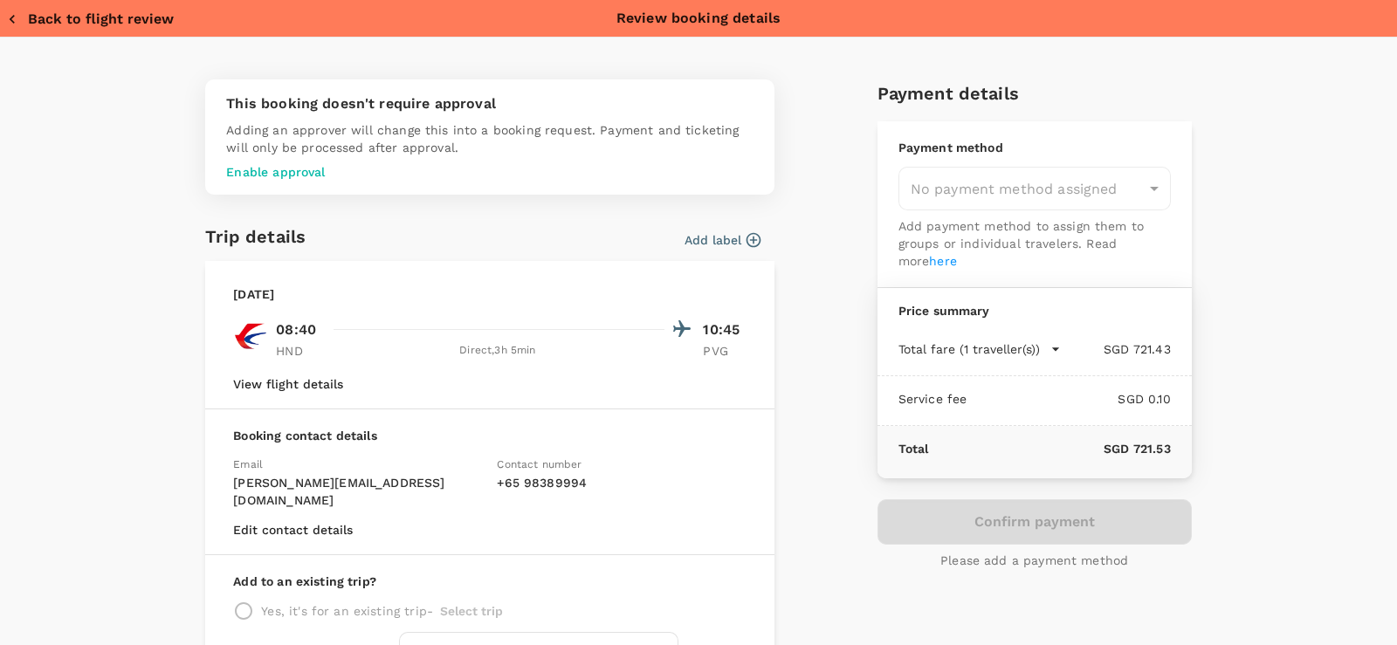
type input "957ea809-f6d8-4812-b2fe-650ca3c26ab6"
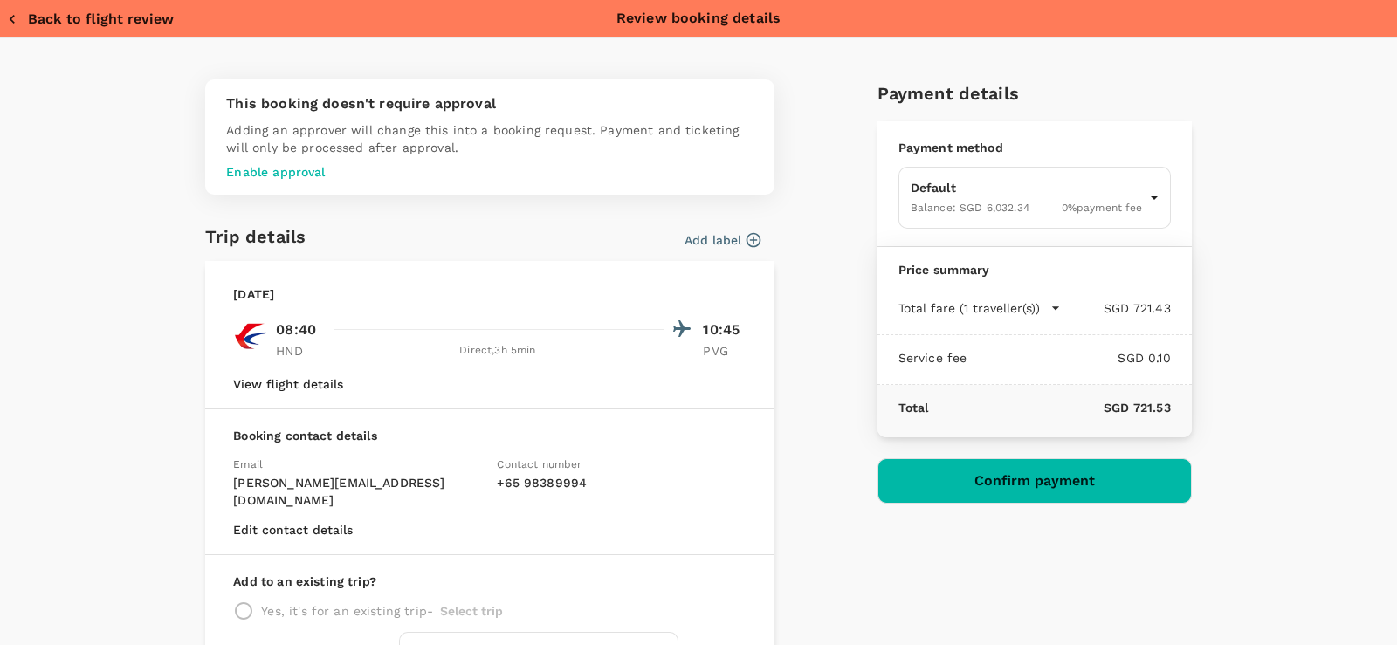
click at [285, 164] on p "Enable approval" at bounding box center [489, 171] width 527 height 17
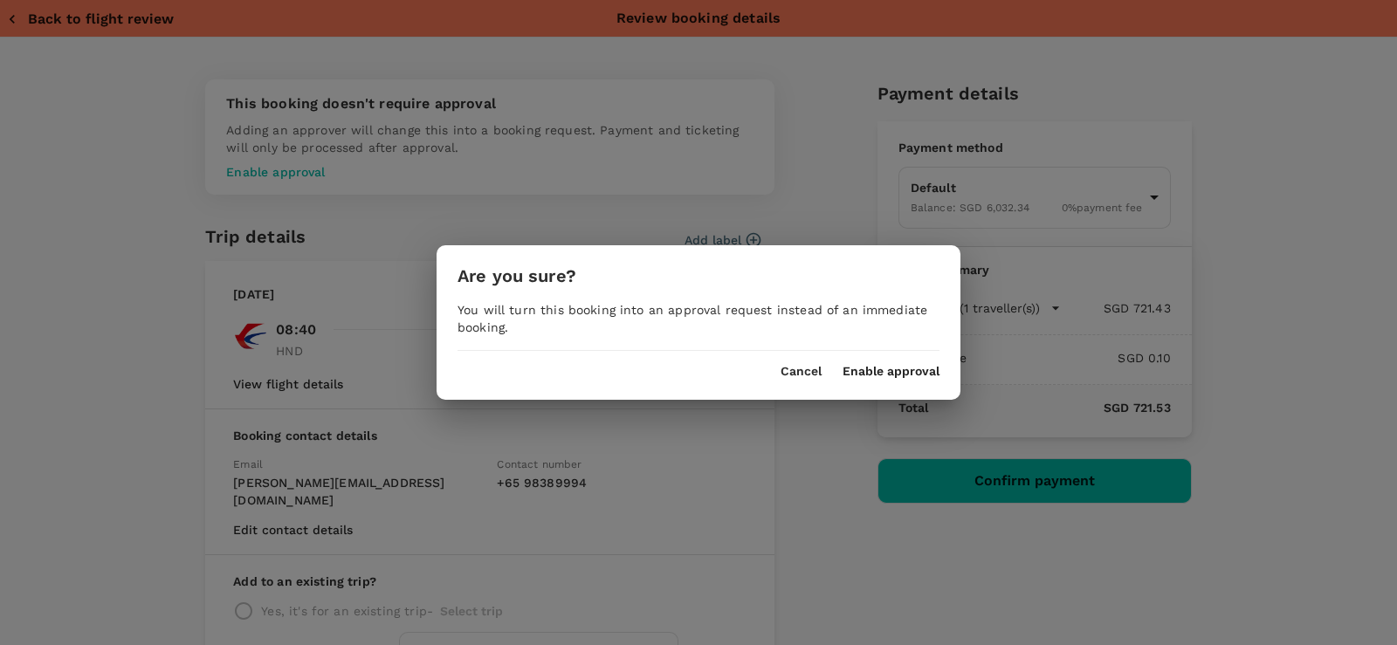
click at [896, 378] on div "Are you sure? You will turn this booking into an approval request instead of an…" at bounding box center [698, 322] width 524 height 154
click at [896, 365] on button "Enable approval" at bounding box center [890, 372] width 97 height 14
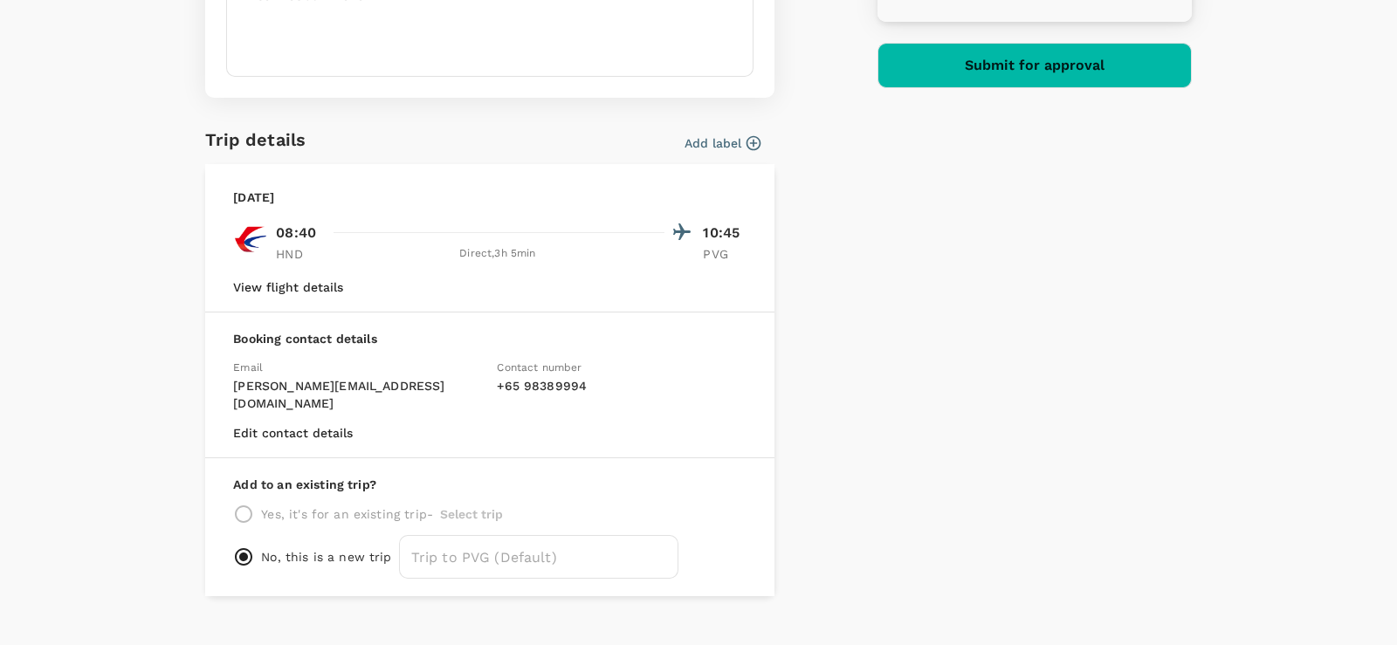
scroll to position [427, 0]
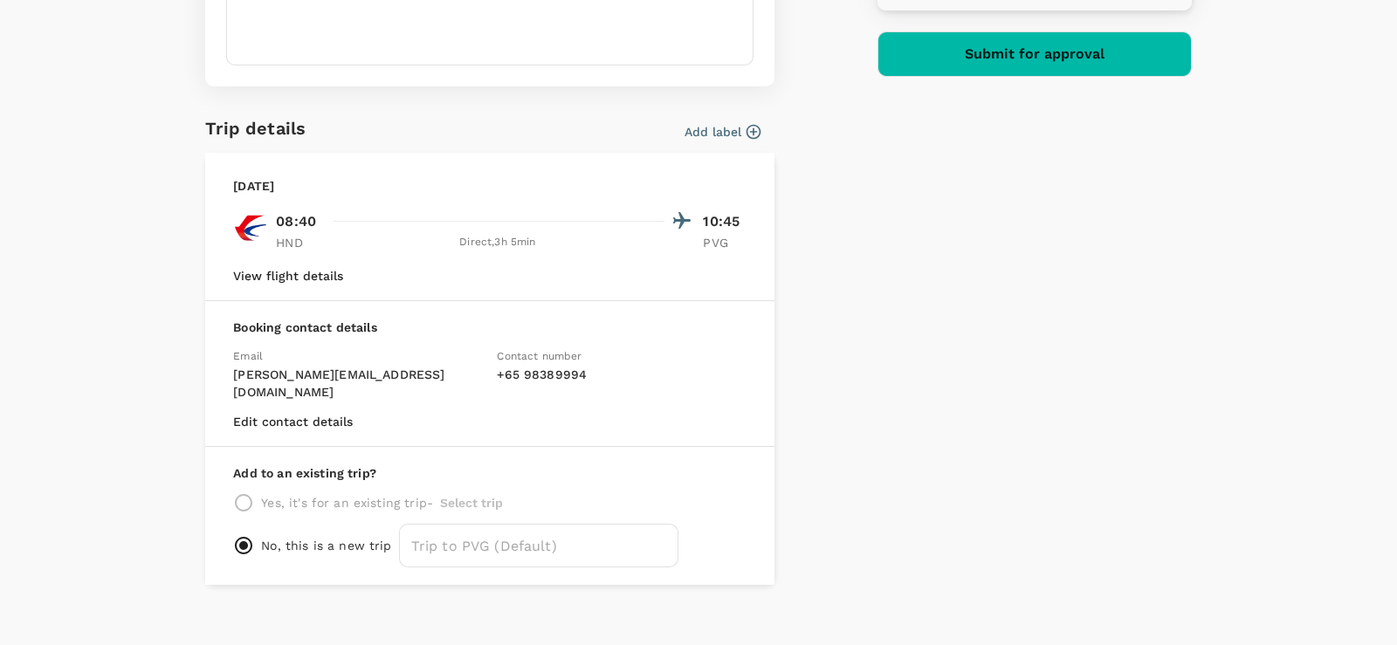
click at [297, 269] on button "View flight details" at bounding box center [288, 276] width 110 height 14
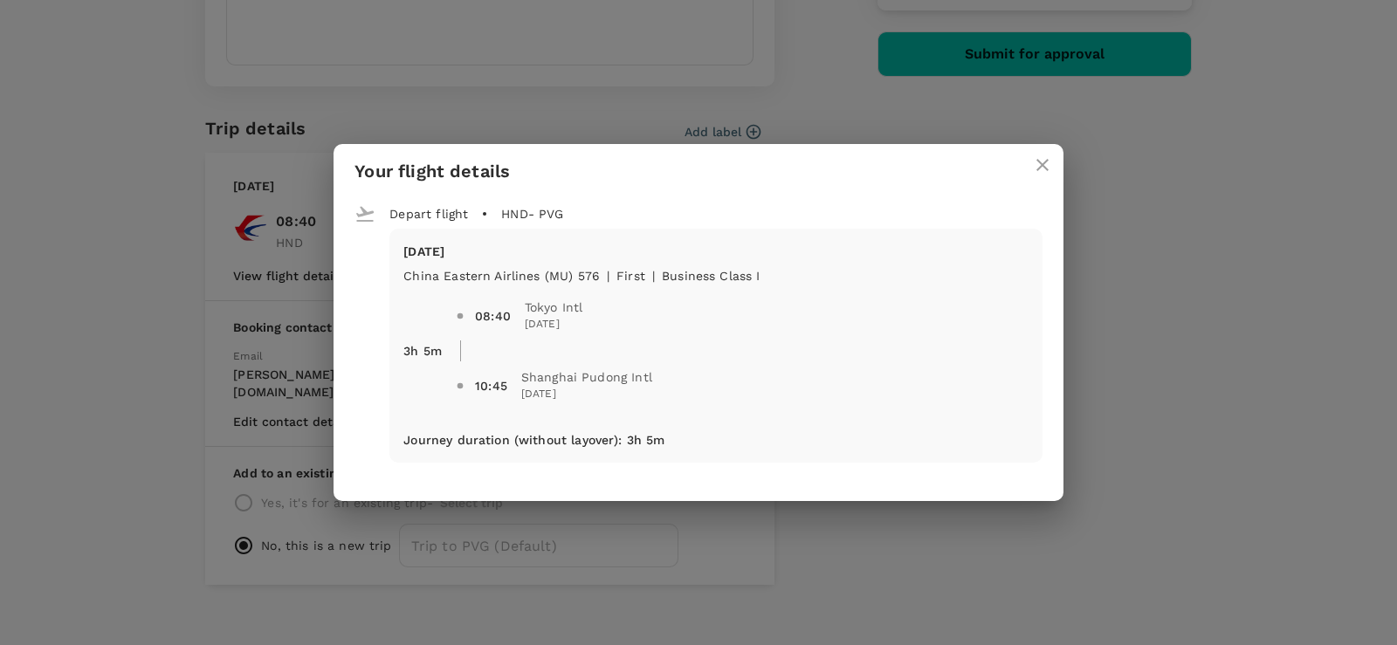
drag, startPoint x: 1390, startPoint y: 325, endPoint x: 1384, endPoint y: 53, distance: 271.5
click at [1379, 53] on div "Your flight details Depart flight HND - PVG Sat, 30 Aug China Eastern Airlines …" at bounding box center [698, 322] width 1397 height 645
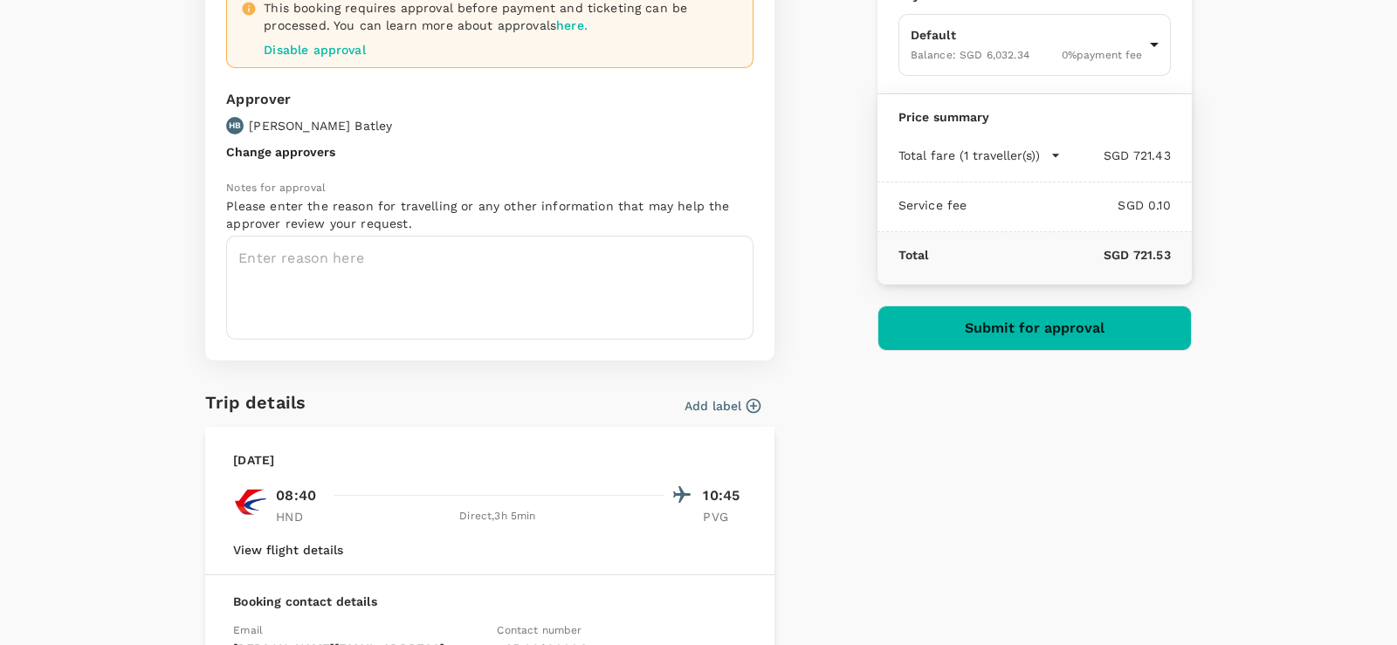
scroll to position [155, 0]
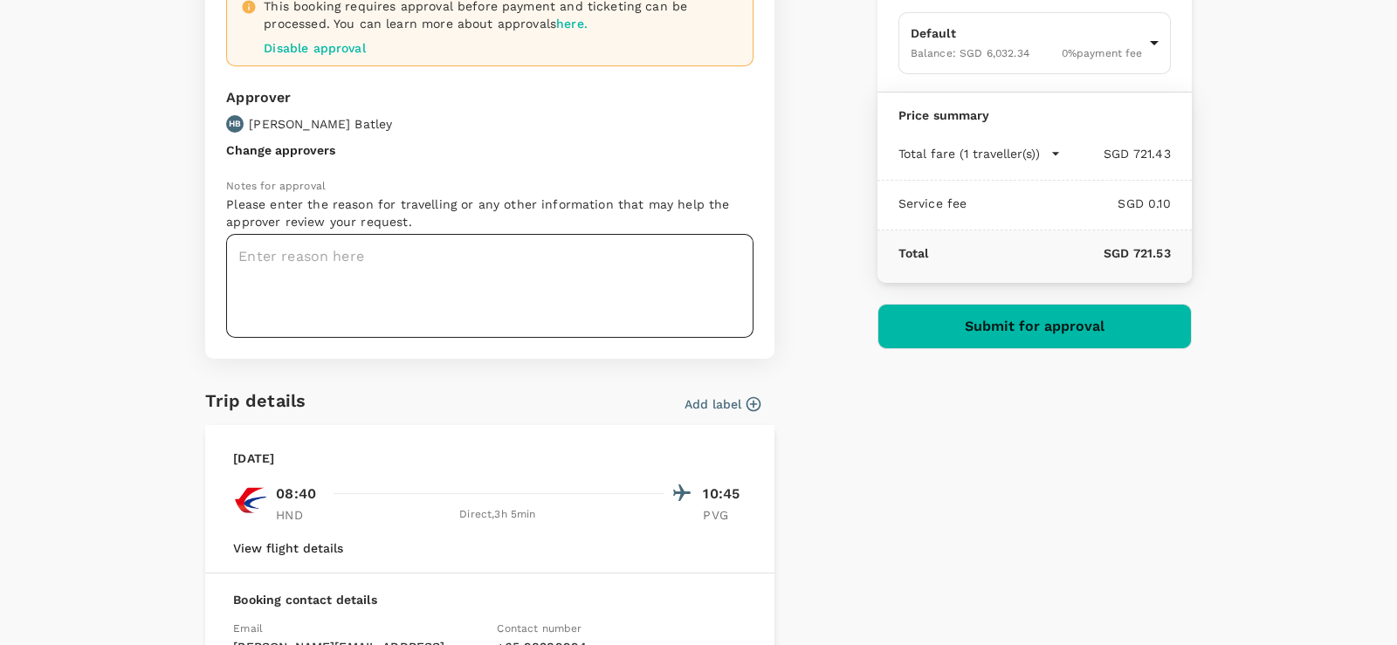
click at [375, 245] on textarea at bounding box center [489, 286] width 527 height 104
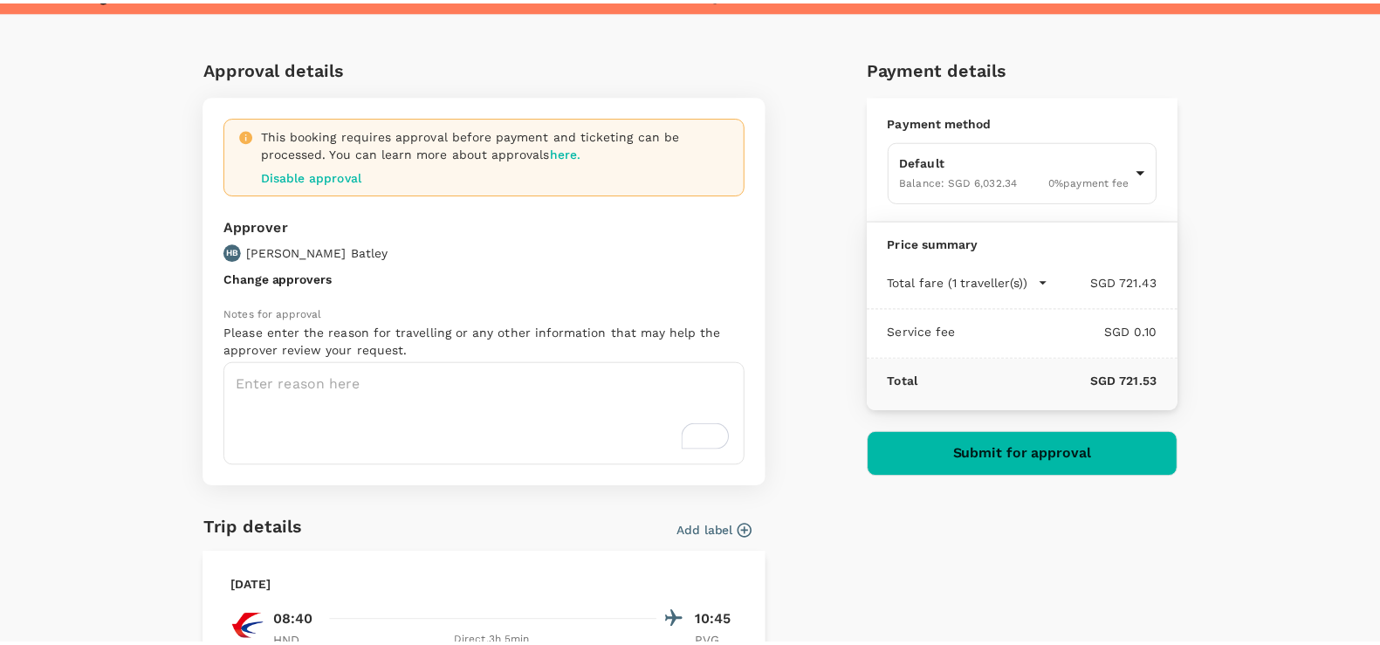
scroll to position [0, 0]
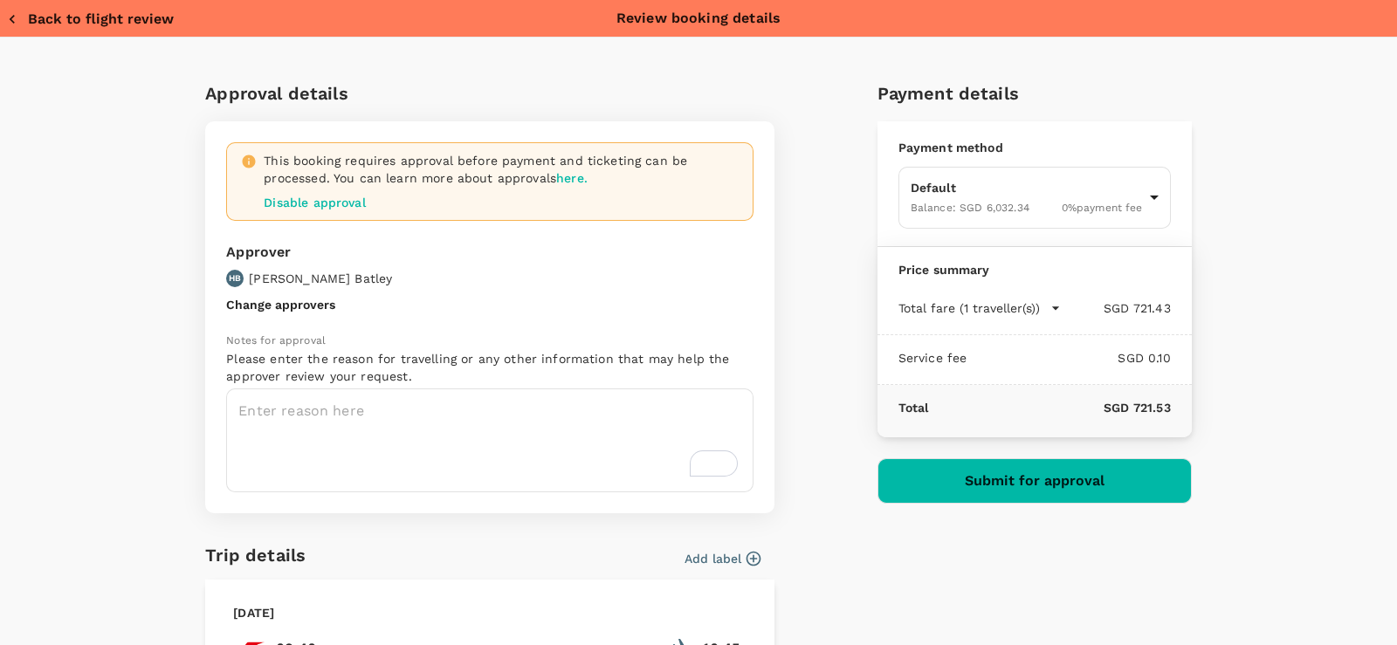
click at [70, 15] on button "Back to flight review" at bounding box center [90, 18] width 167 height 17
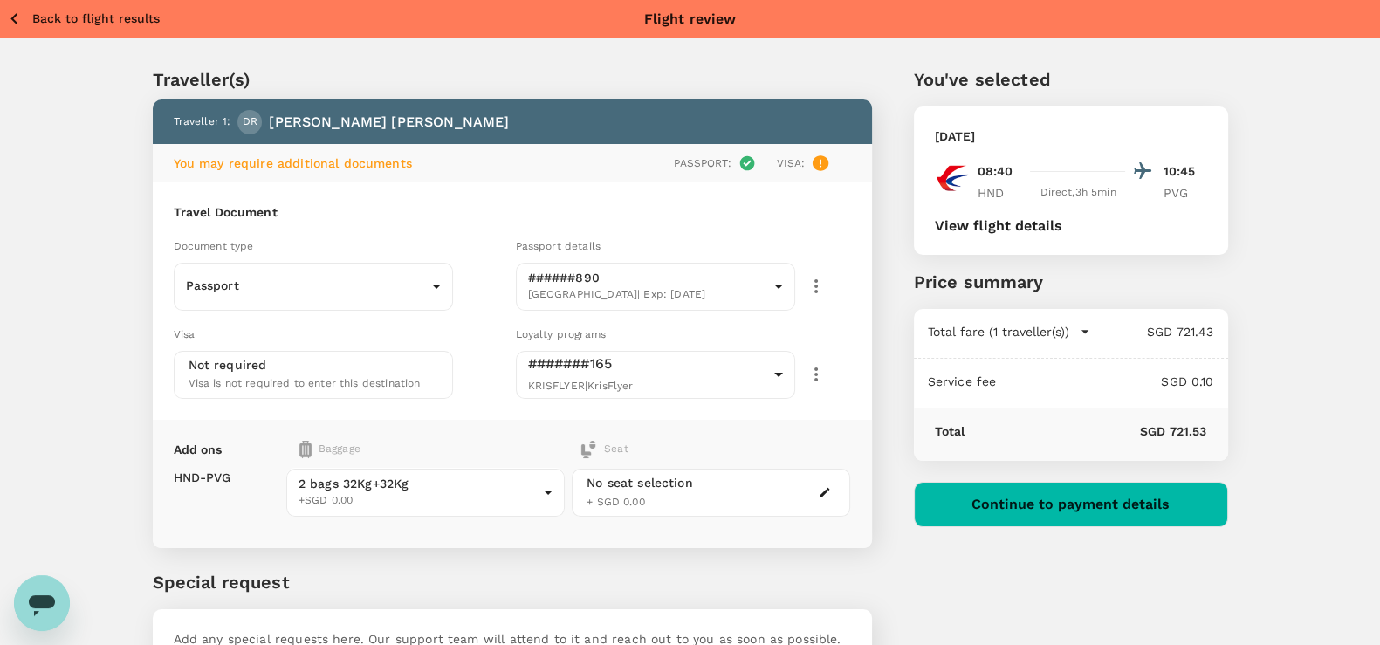
click at [29, 24] on button "Back to flight results" at bounding box center [83, 19] width 153 height 22
